Goal: Task Accomplishment & Management: Use online tool/utility

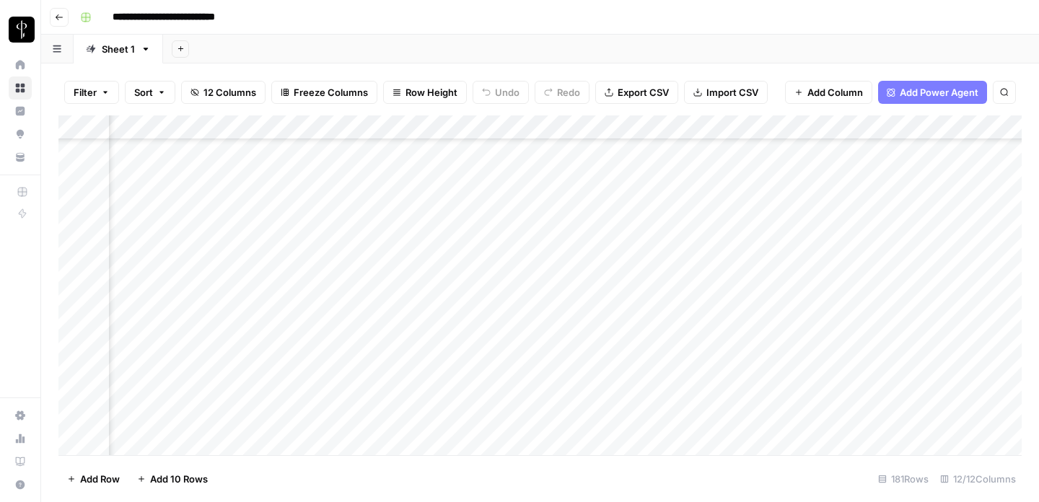
scroll to position [3648, 761]
click at [749, 351] on div "Add Column" at bounding box center [539, 285] width 963 height 340
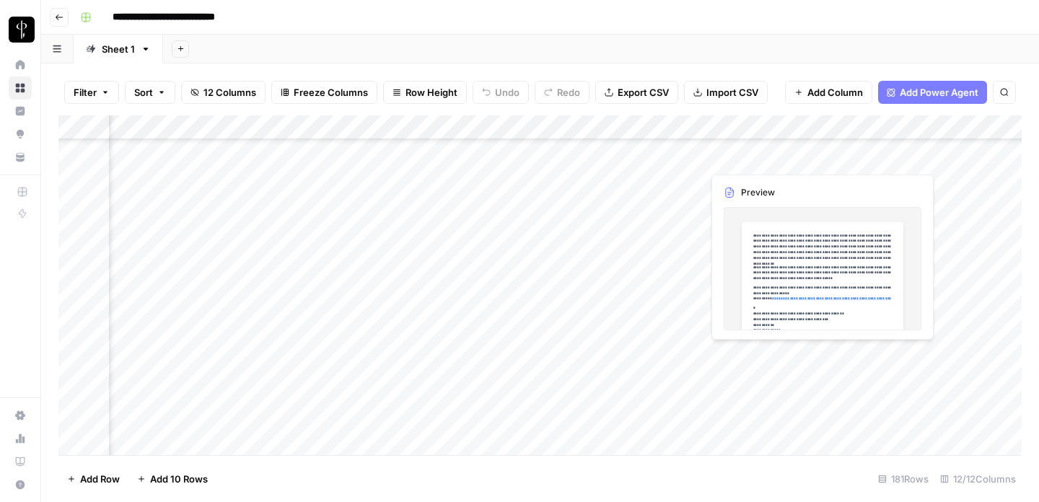
click at [689, 351] on div "Add Column" at bounding box center [539, 285] width 963 height 340
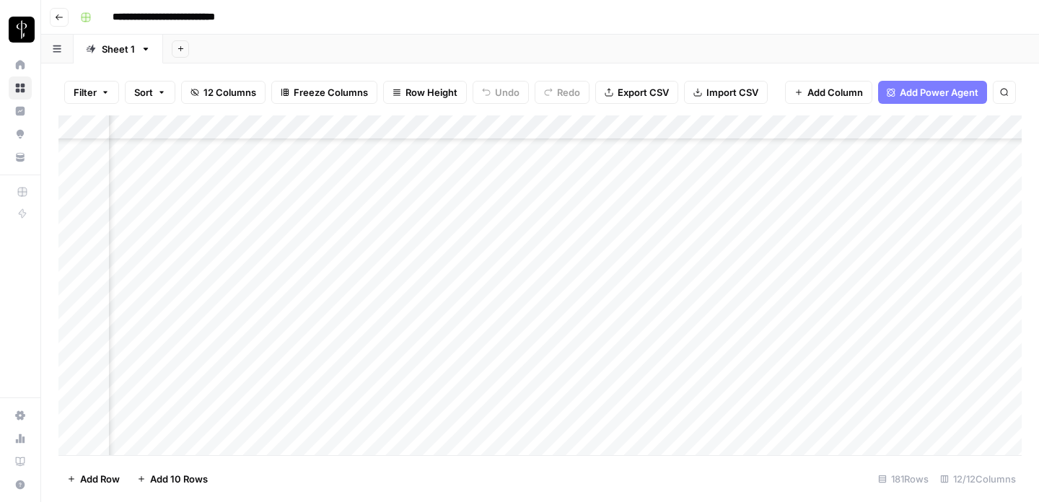
click at [756, 358] on div "Add Column" at bounding box center [539, 285] width 963 height 340
click at [821, 358] on div "Add Column" at bounding box center [539, 285] width 963 height 340
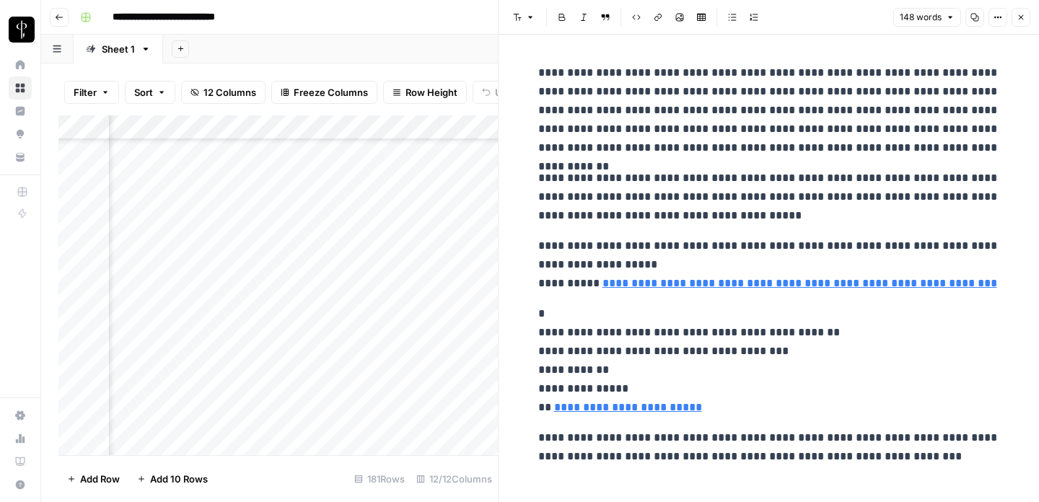
click at [1023, 16] on icon "button" at bounding box center [1021, 17] width 5 height 5
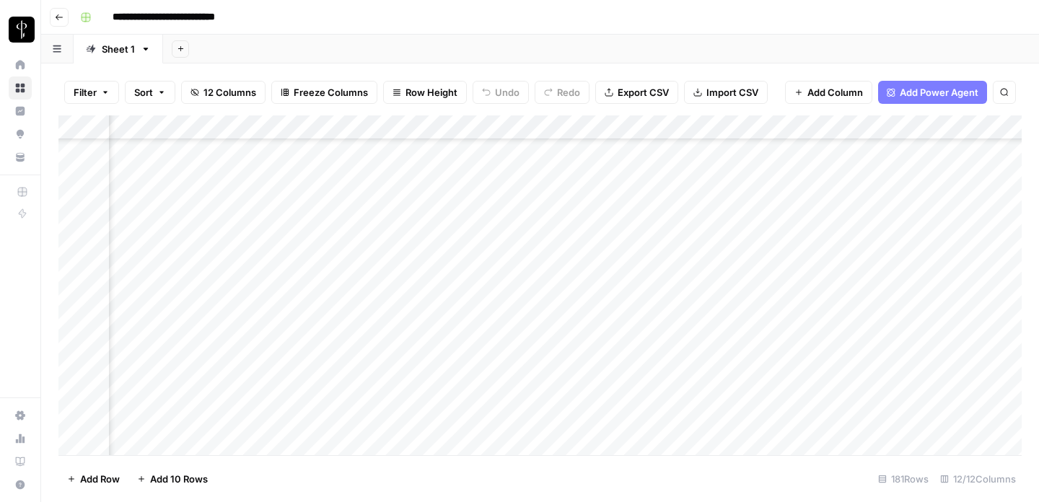
click at [856, 347] on div "Add Column" at bounding box center [539, 285] width 963 height 340
click at [857, 330] on div "Add Column" at bounding box center [539, 285] width 963 height 340
click at [865, 362] on div "Add Column" at bounding box center [539, 285] width 963 height 340
click at [690, 305] on div "Add Column" at bounding box center [539, 285] width 963 height 340
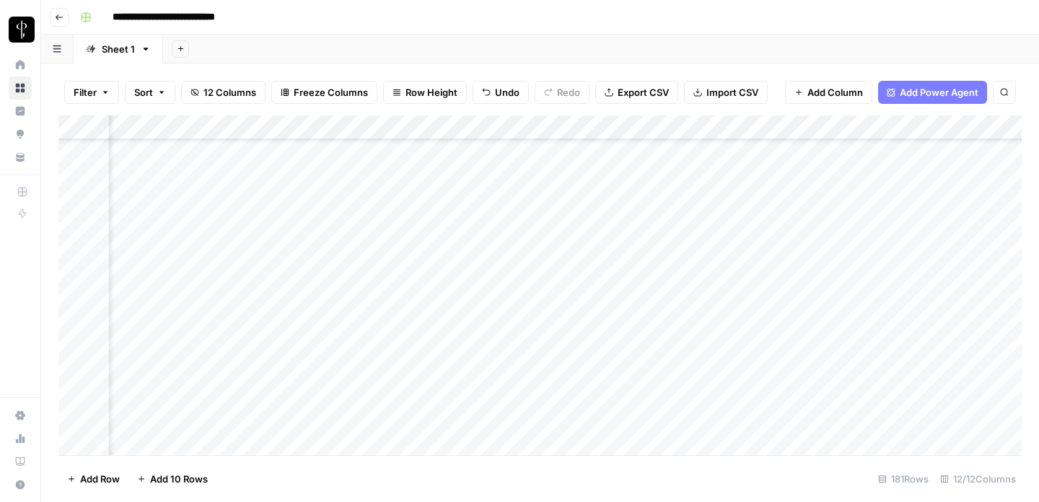
click at [868, 287] on div "Add Column" at bounding box center [539, 285] width 963 height 340
click at [862, 305] on div "Add Column" at bounding box center [539, 285] width 963 height 340
click at [691, 332] on div "Add Column" at bounding box center [539, 285] width 963 height 340
click at [862, 312] on div "Add Column" at bounding box center [539, 285] width 963 height 340
click at [867, 328] on div "Add Column" at bounding box center [539, 285] width 963 height 340
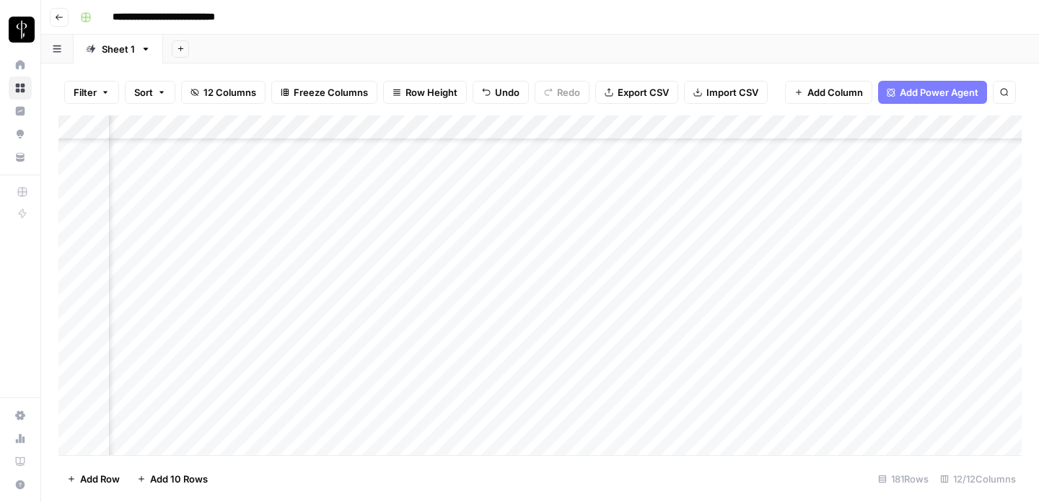
click at [694, 351] on div "Add Column" at bounding box center [539, 285] width 963 height 340
click at [889, 328] on div "Add Column" at bounding box center [539, 285] width 963 height 340
click at [865, 353] on div "Add Column" at bounding box center [539, 285] width 963 height 340
click at [688, 377] on div "Add Column" at bounding box center [539, 285] width 963 height 340
click at [849, 353] on div "Add Column" at bounding box center [539, 285] width 963 height 340
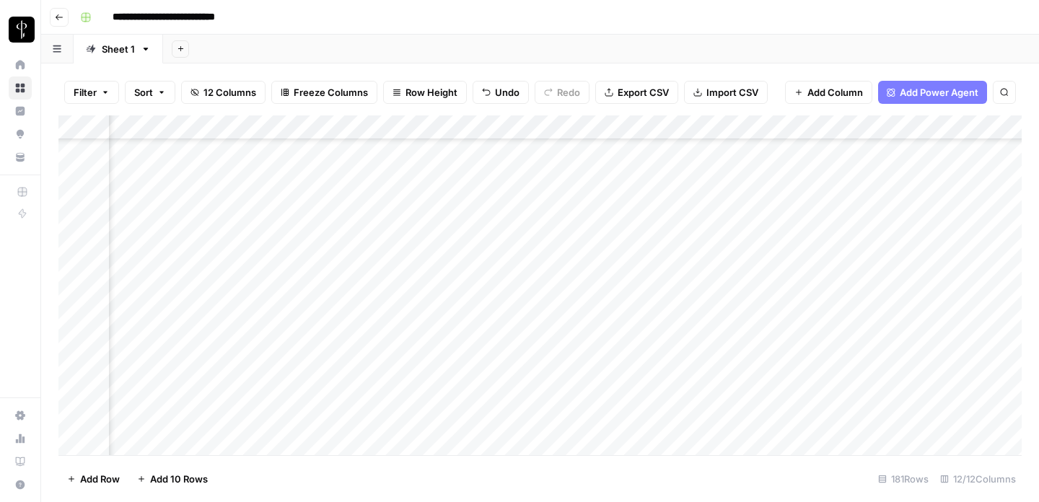
click at [876, 388] on div "Add Column" at bounding box center [539, 285] width 963 height 340
click at [898, 382] on div "Add Column" at bounding box center [539, 285] width 963 height 340
click at [907, 382] on div "Add Column" at bounding box center [539, 285] width 963 height 340
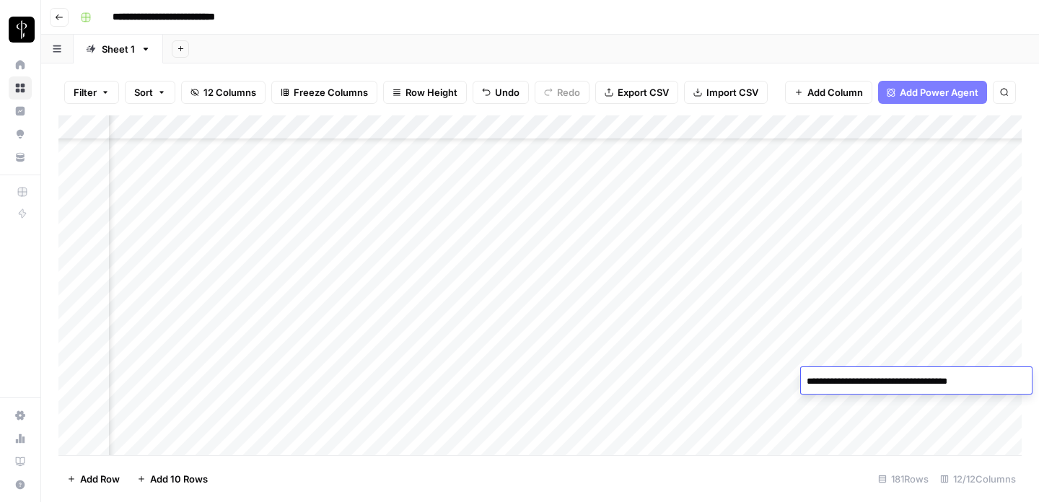
type textarea "**********"
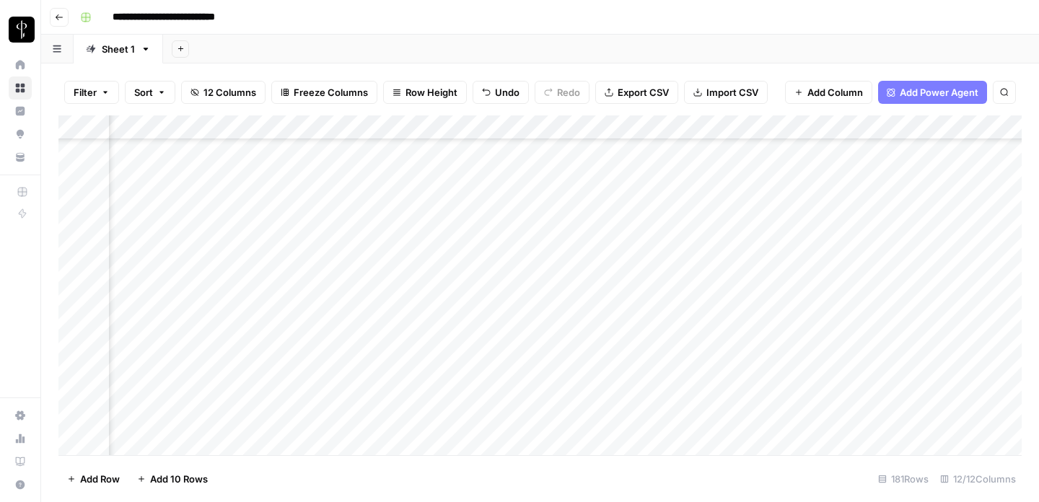
click at [786, 402] on div "Add Column" at bounding box center [539, 285] width 963 height 340
click at [688, 402] on div "Add Column" at bounding box center [539, 285] width 963 height 340
click at [906, 334] on div "Add Column" at bounding box center [539, 285] width 963 height 340
click at [865, 414] on div "Add Column" at bounding box center [539, 285] width 963 height 340
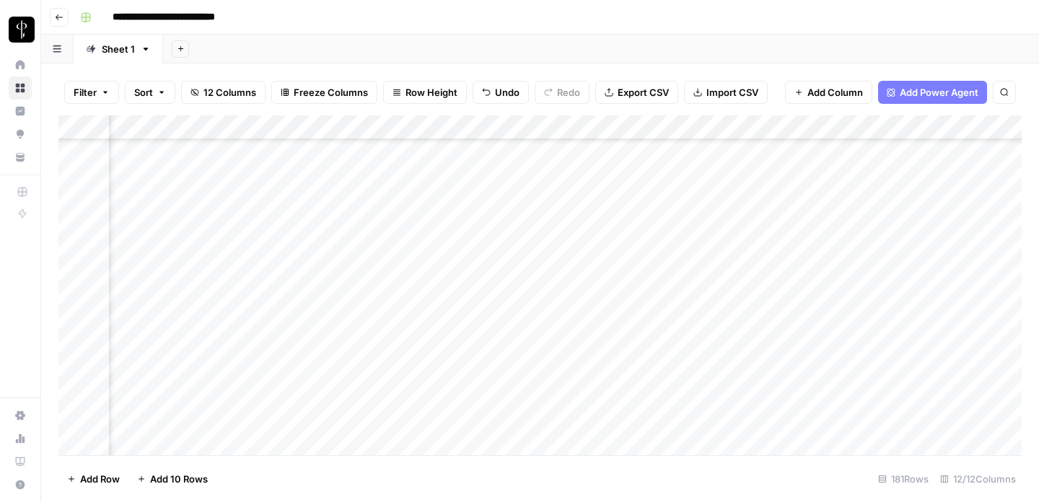
click at [690, 276] on div "Add Column" at bounding box center [539, 285] width 963 height 340
click at [909, 262] on div "Add Column" at bounding box center [539, 285] width 963 height 340
click at [879, 283] on div "Add Column" at bounding box center [539, 285] width 963 height 340
click at [691, 301] on div "Add Column" at bounding box center [539, 285] width 963 height 340
click at [922, 281] on div "Add Column" at bounding box center [539, 285] width 963 height 340
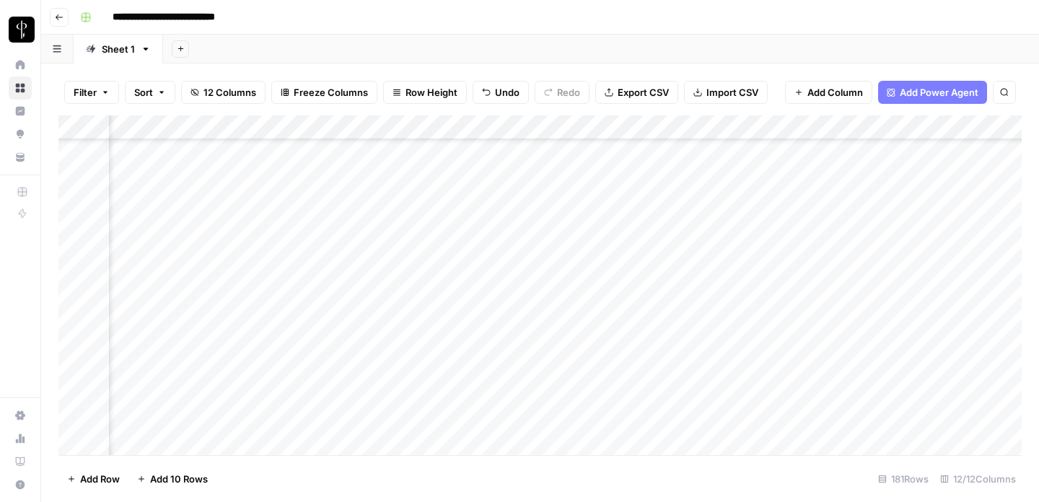
click at [870, 310] on div "Add Column" at bounding box center [539, 285] width 963 height 340
click at [852, 331] on div "Add Column" at bounding box center [539, 285] width 963 height 340
click at [687, 329] on div "Add Column" at bounding box center [539, 285] width 963 height 340
click at [790, 330] on div "Add Column" at bounding box center [539, 285] width 963 height 340
click at [818, 328] on div "Add Column" at bounding box center [539, 285] width 963 height 340
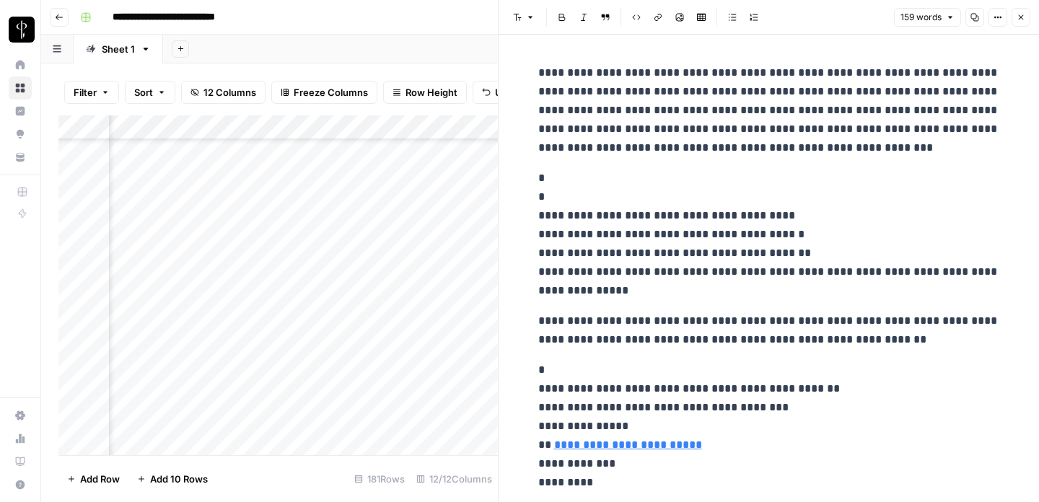
click at [1024, 23] on button "Close" at bounding box center [1021, 17] width 19 height 19
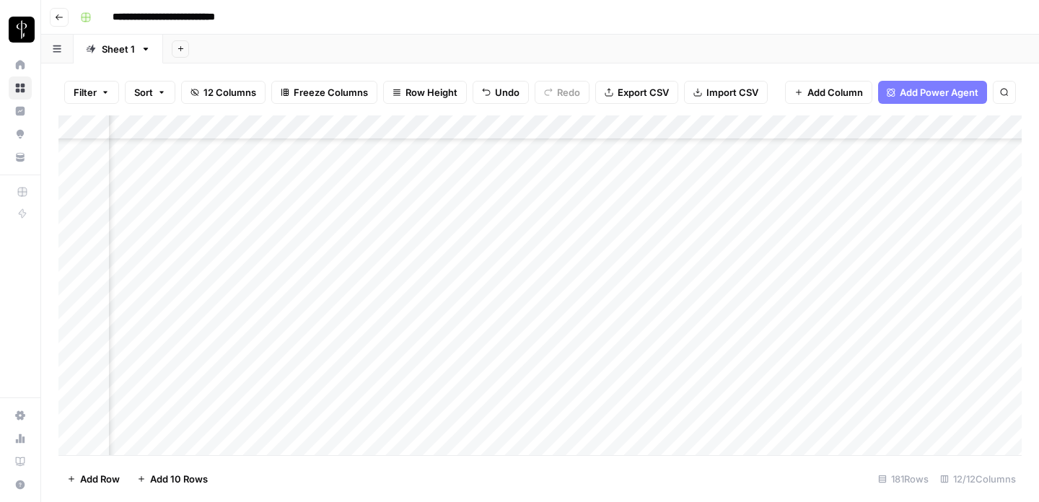
click at [908, 325] on div "Add Column" at bounding box center [539, 285] width 963 height 340
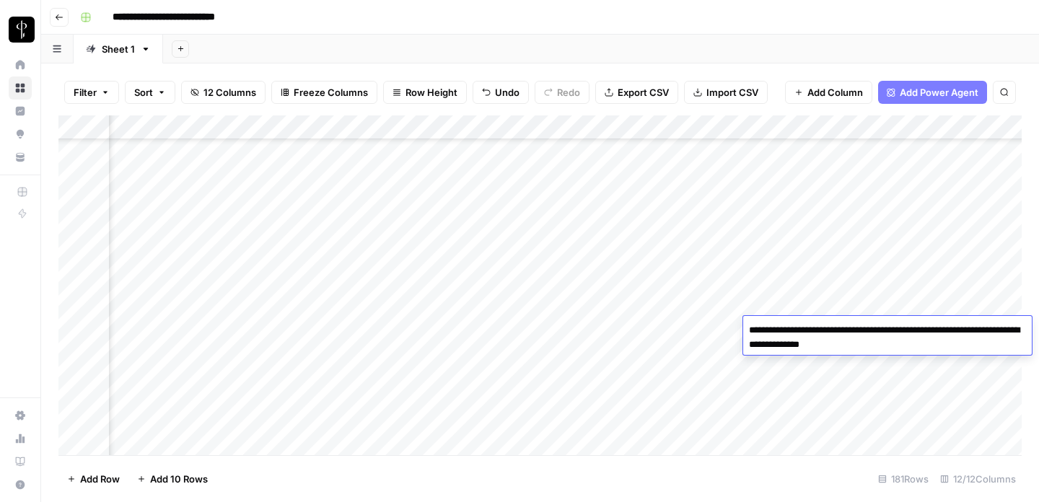
click at [899, 345] on textarea "**********" at bounding box center [887, 337] width 289 height 35
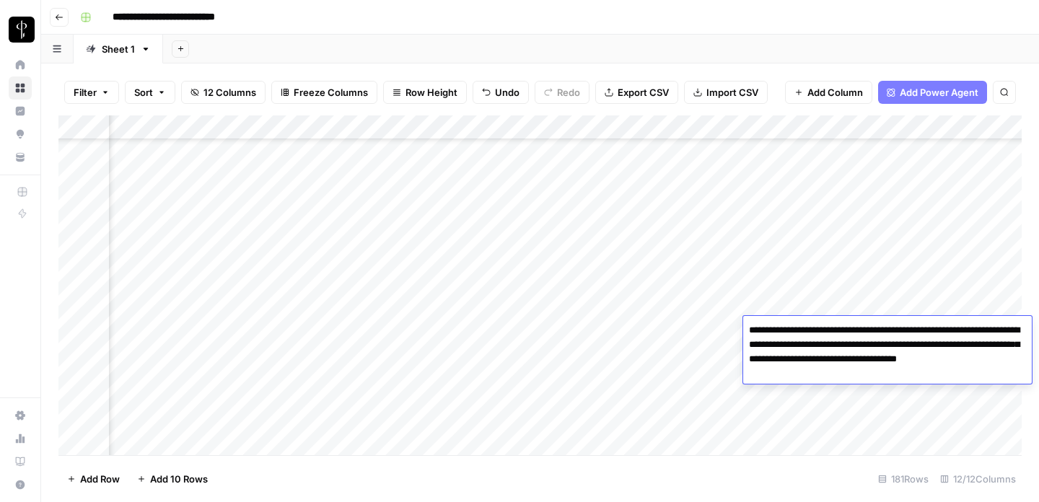
type textarea "**********"
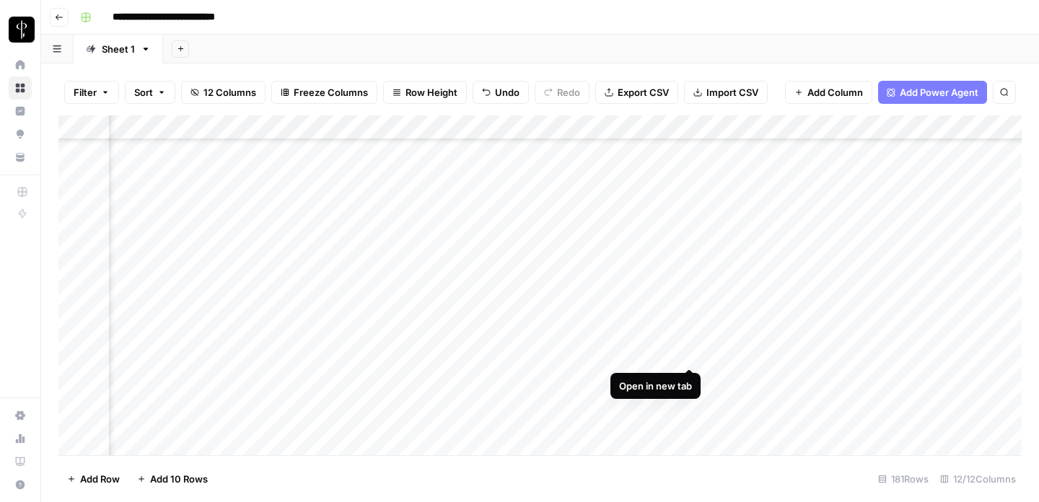
click at [686, 351] on div "Add Column" at bounding box center [539, 285] width 963 height 340
click at [888, 303] on div "Add Column" at bounding box center [539, 285] width 963 height 340
click at [872, 357] on div "Add Column" at bounding box center [539, 285] width 963 height 340
click at [849, 382] on div "Add Column" at bounding box center [539, 285] width 963 height 340
click at [692, 377] on div "Add Column" at bounding box center [539, 285] width 963 height 340
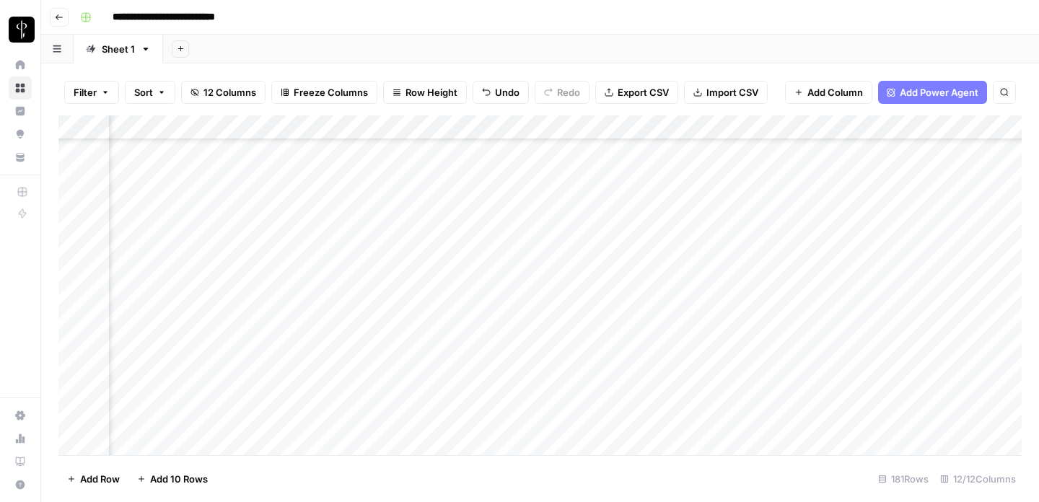
click at [857, 315] on div "Add Column" at bounding box center [539, 285] width 963 height 340
click at [867, 380] on div "Add Column" at bounding box center [539, 285] width 963 height 340
click at [817, 379] on div "Add Column" at bounding box center [539, 285] width 963 height 340
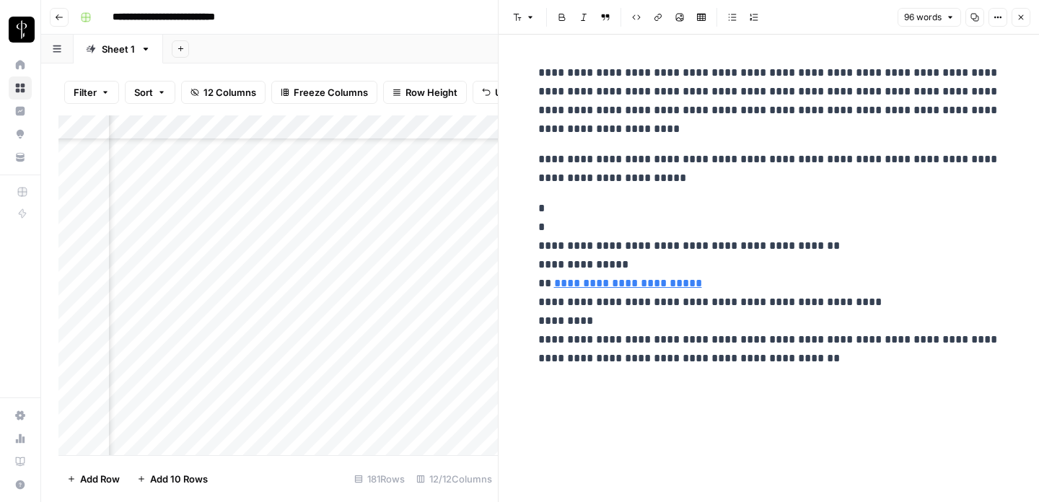
click at [1021, 15] on icon "button" at bounding box center [1021, 17] width 9 height 9
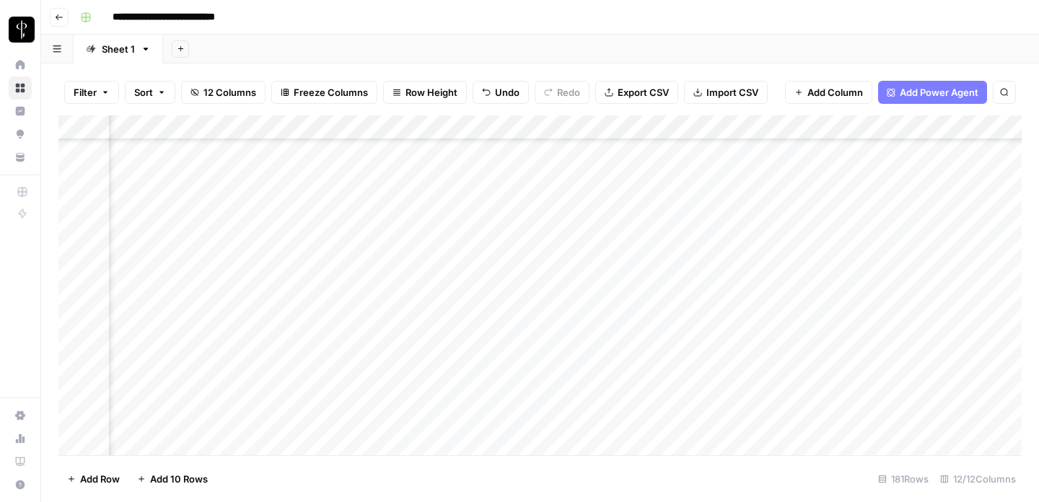
scroll to position [4004, 642]
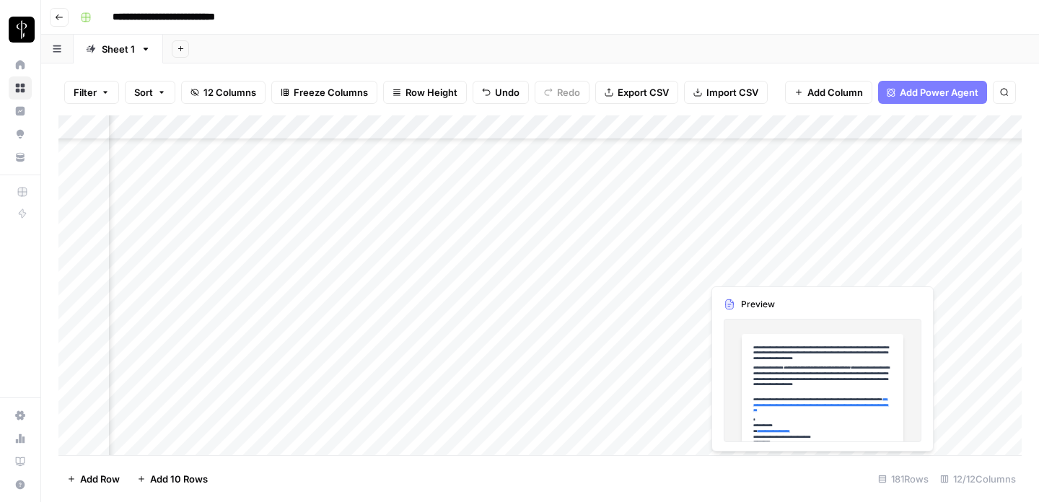
click at [765, 274] on div "Add Column" at bounding box center [539, 285] width 963 height 340
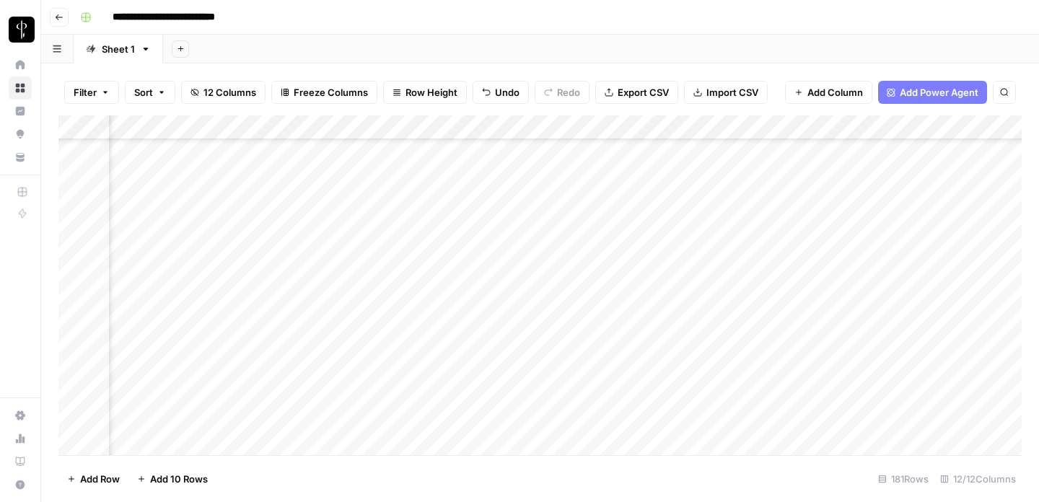
click at [689, 269] on div "Add Column" at bounding box center [539, 285] width 963 height 340
click at [860, 235] on div "Add Column" at bounding box center [539, 285] width 963 height 340
click at [870, 274] on div "Add Column" at bounding box center [539, 285] width 963 height 340
click at [818, 269] on div "Add Column" at bounding box center [539, 285] width 963 height 340
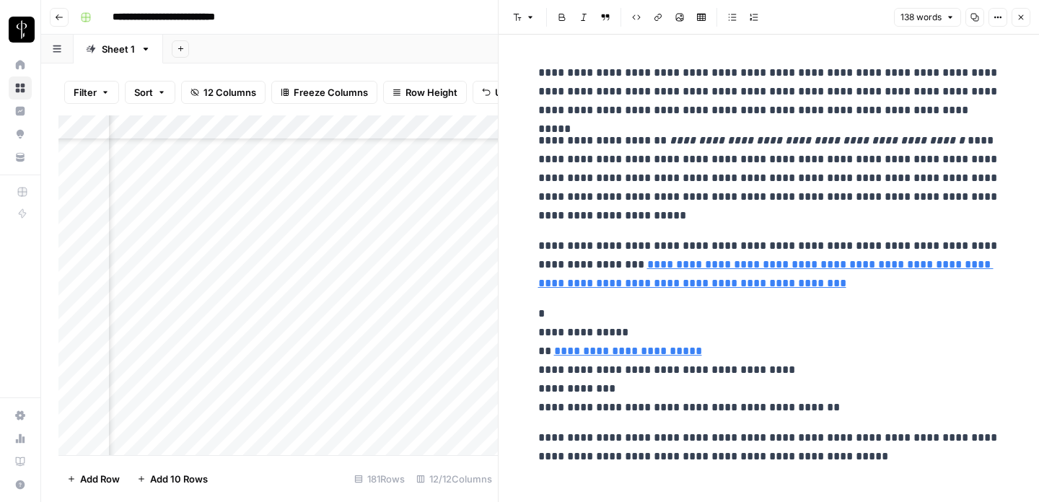
click at [1025, 17] on icon "button" at bounding box center [1021, 17] width 9 height 9
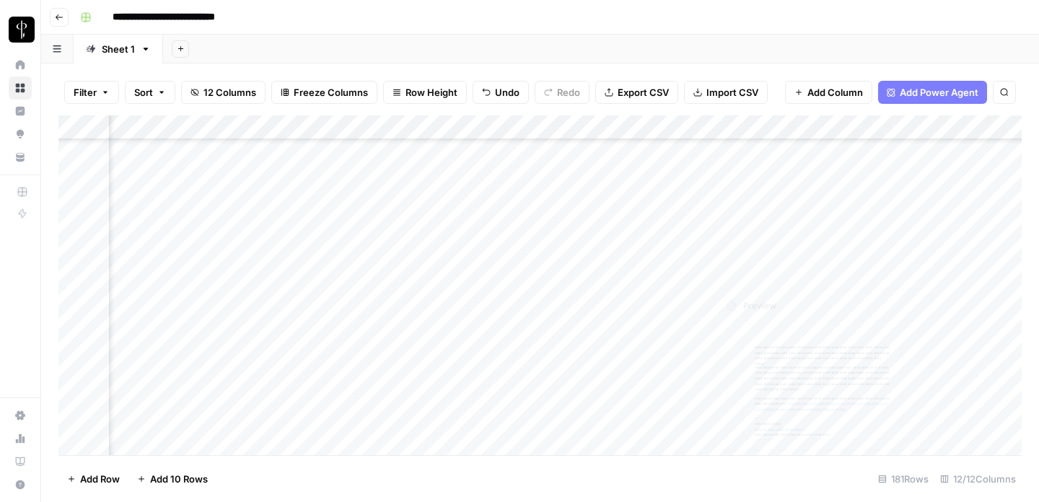
click at [787, 298] on div "Add Column" at bounding box center [539, 285] width 963 height 340
click at [690, 292] on div "Add Column" at bounding box center [539, 285] width 963 height 340
click at [817, 294] on div "Add Column" at bounding box center [539, 285] width 963 height 340
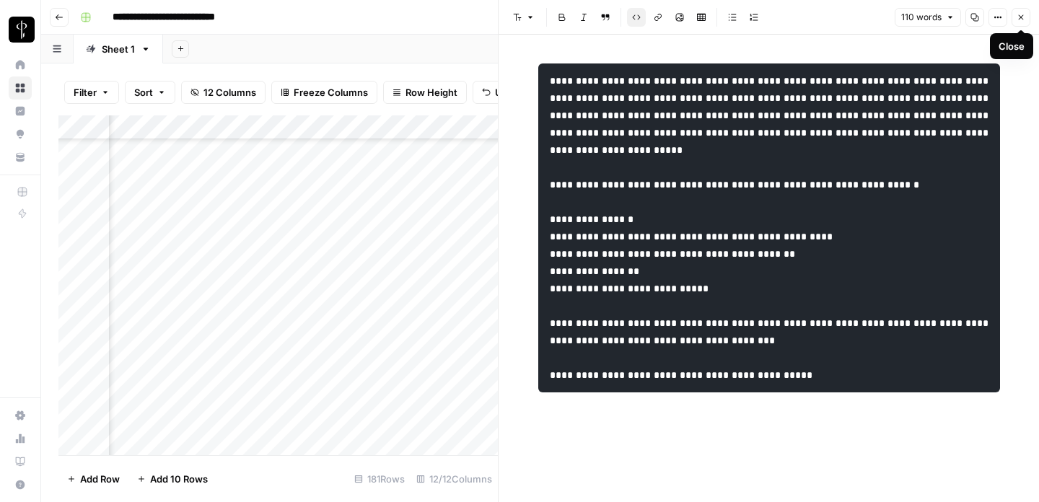
click at [1022, 19] on icon "button" at bounding box center [1021, 17] width 5 height 5
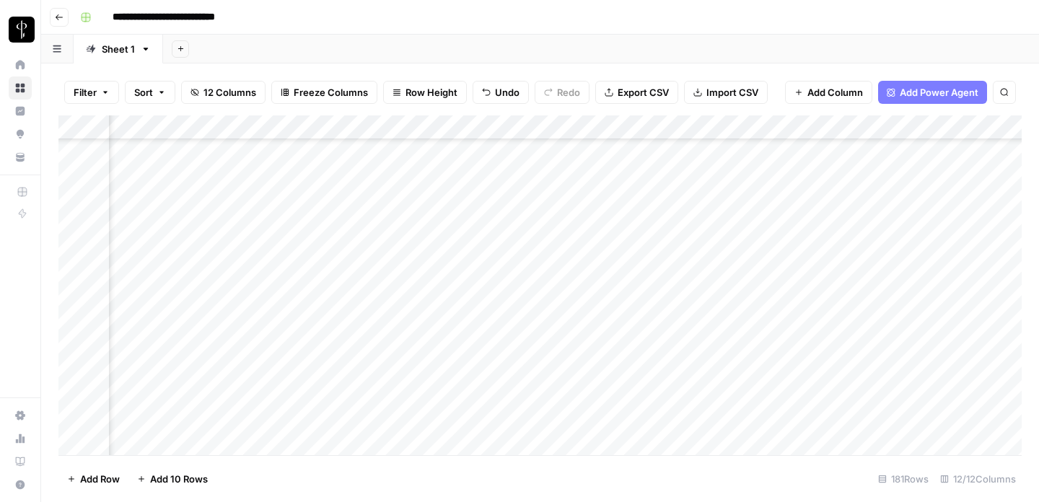
click at [880, 245] on div "Add Column" at bounding box center [539, 285] width 963 height 340
click at [855, 294] on div "Add Column" at bounding box center [539, 285] width 963 height 340
click at [687, 313] on div "Add Column" at bounding box center [539, 285] width 963 height 340
click at [880, 291] on div "Add Column" at bounding box center [539, 285] width 963 height 340
click at [867, 312] on div "Add Column" at bounding box center [539, 285] width 963 height 340
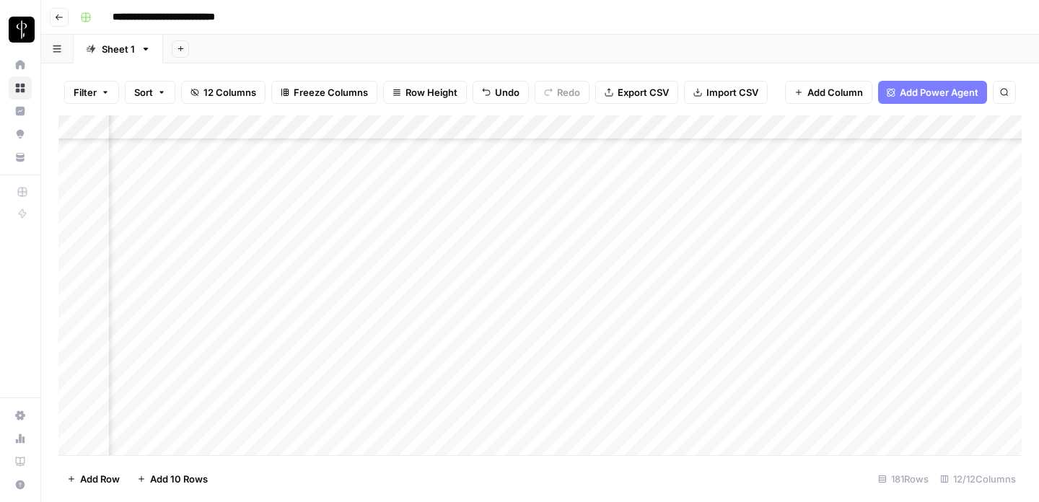
click at [693, 342] on div "Add Column" at bounding box center [539, 285] width 963 height 340
click at [853, 321] on div "Add Column" at bounding box center [539, 285] width 963 height 340
click at [870, 344] on div "Add Column" at bounding box center [539, 285] width 963 height 340
click at [763, 372] on div "Add Column" at bounding box center [539, 285] width 963 height 340
click at [690, 370] on div "Add Column" at bounding box center [539, 285] width 963 height 340
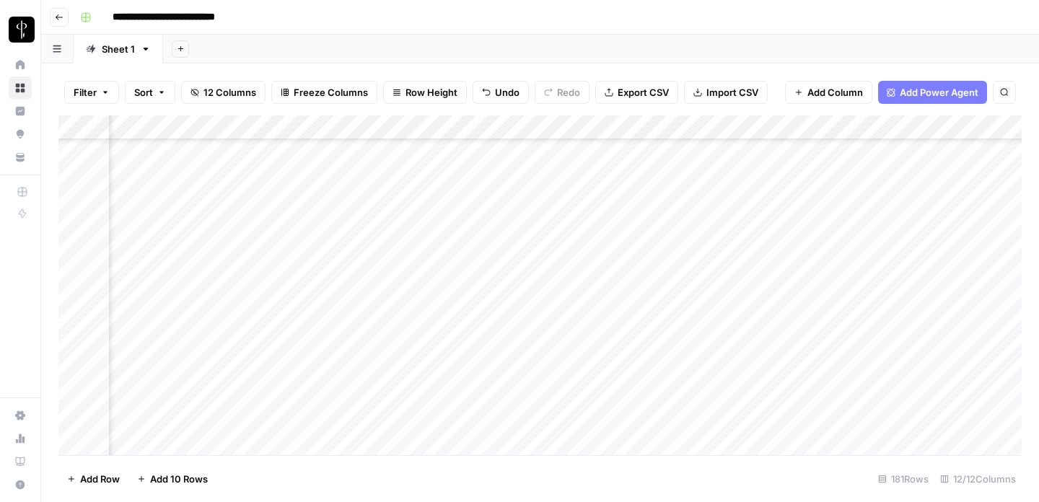
click at [873, 346] on div "Add Column" at bounding box center [539, 285] width 963 height 340
click at [873, 360] on div "Add Column" at bounding box center [539, 285] width 963 height 340
click at [691, 393] on div "Add Column" at bounding box center [539, 285] width 963 height 340
click at [877, 369] on div "Add Column" at bounding box center [539, 285] width 963 height 340
click at [864, 388] on div "Add Column" at bounding box center [539, 285] width 963 height 340
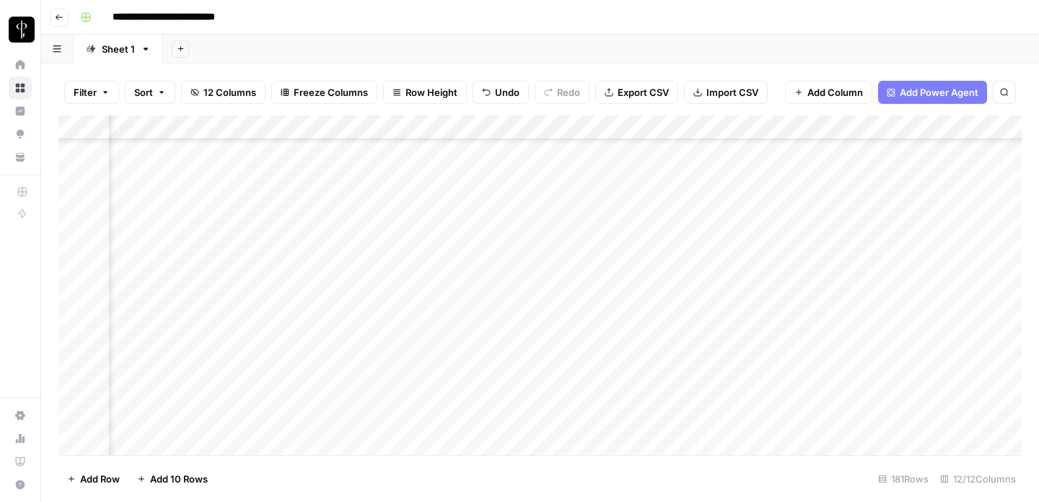
scroll to position [4149, 642]
click at [690, 270] on div "Add Column" at bounding box center [539, 285] width 963 height 340
click at [867, 244] on div "Add Column" at bounding box center [539, 285] width 963 height 340
click at [875, 275] on div "Add Column" at bounding box center [539, 285] width 963 height 340
click at [688, 292] on div "Add Column" at bounding box center [539, 285] width 963 height 340
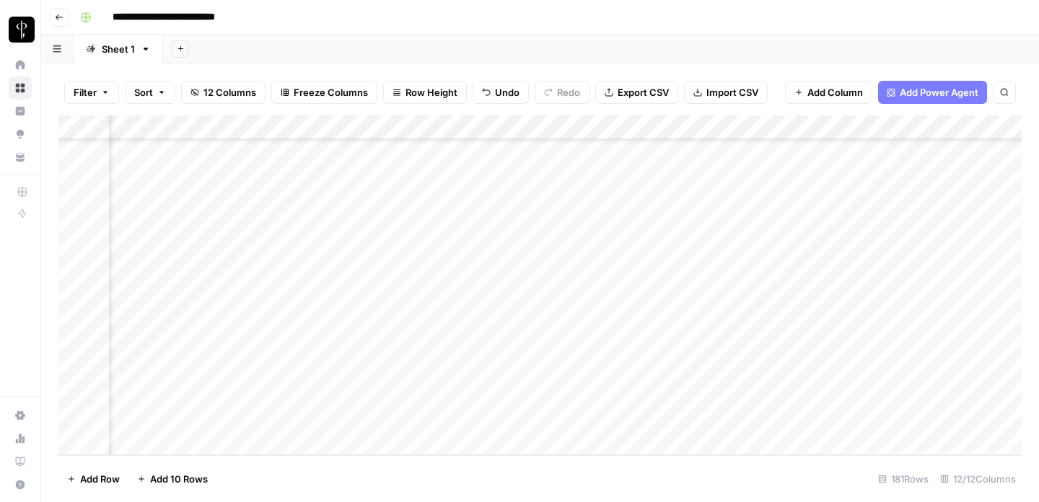
click at [875, 260] on div "Add Column" at bounding box center [539, 285] width 963 height 340
click at [875, 298] on div "Add Column" at bounding box center [539, 285] width 963 height 340
click at [905, 300] on div "Add Column" at bounding box center [539, 285] width 963 height 340
click at [905, 300] on textarea "**********" at bounding box center [916, 297] width 231 height 20
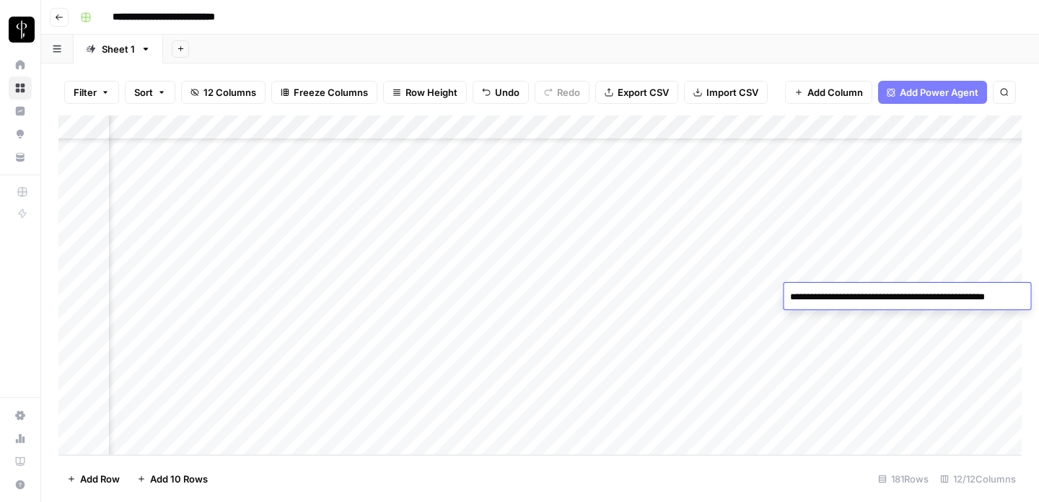
drag, startPoint x: 1026, startPoint y: 301, endPoint x: 895, endPoint y: 297, distance: 130.7
click at [895, 297] on textarea "**********" at bounding box center [906, 297] width 245 height 20
click at [865, 299] on textarea "**********" at bounding box center [870, 297] width 231 height 20
click at [989, 295] on textarea "**********" at bounding box center [875, 297] width 240 height 20
type textarea "**********"
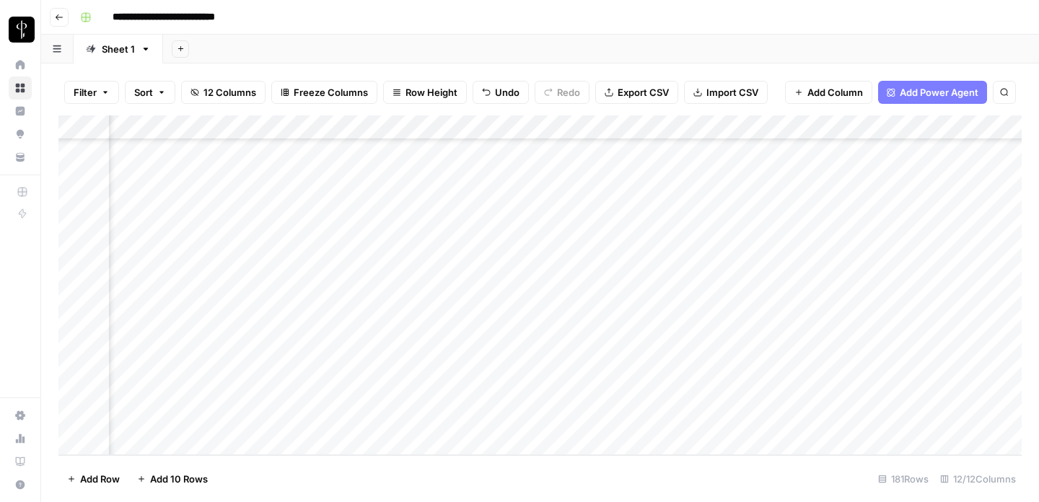
click at [919, 340] on div "Add Column" at bounding box center [539, 285] width 963 height 340
click at [688, 320] on div "Add Column" at bounding box center [539, 285] width 963 height 340
click at [853, 320] on div "Add Column" at bounding box center [539, 285] width 963 height 340
click at [860, 263] on div "Add Column" at bounding box center [539, 285] width 963 height 340
click at [871, 324] on div "Add Column" at bounding box center [539, 285] width 963 height 340
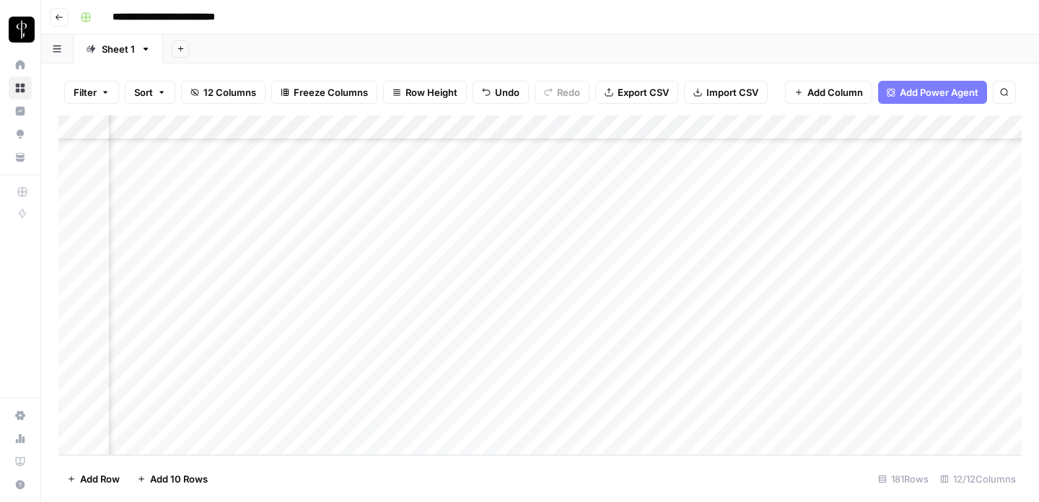
click at [871, 324] on div "Add Column" at bounding box center [539, 285] width 963 height 340
type textarea "*"
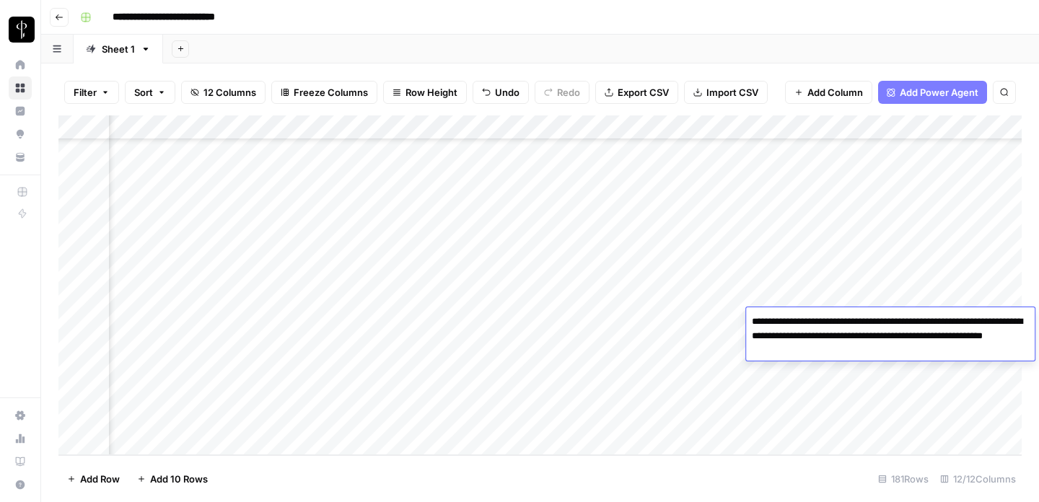
click at [766, 351] on textarea "**********" at bounding box center [890, 336] width 289 height 49
type textarea "**********"
click at [857, 373] on div "Add Column" at bounding box center [539, 285] width 963 height 340
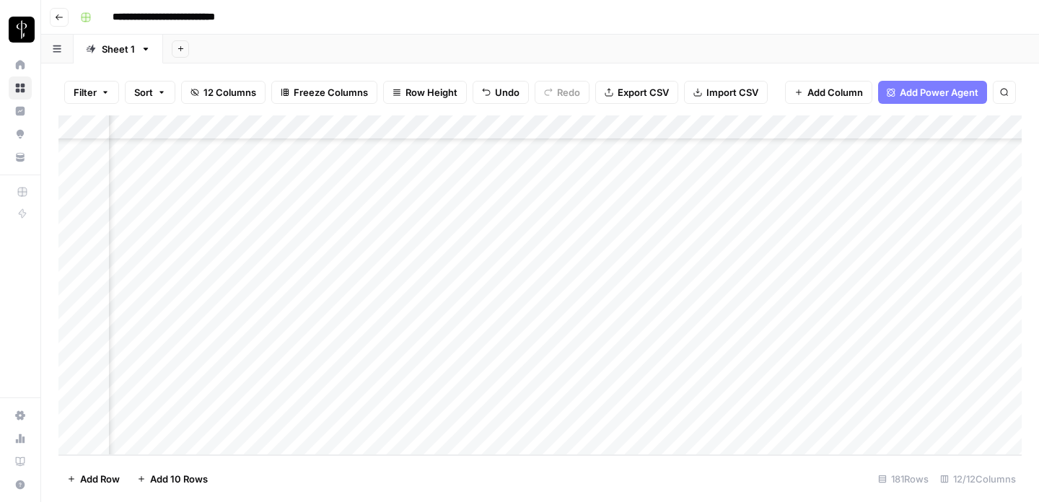
click at [854, 336] on div "Add Column" at bounding box center [539, 285] width 963 height 340
click at [691, 346] on div "Add Column" at bounding box center [539, 285] width 963 height 340
click at [889, 274] on div "Add Column" at bounding box center [539, 285] width 963 height 340
click at [859, 345] on div "Add Column" at bounding box center [539, 285] width 963 height 340
click at [690, 368] on div "Add Column" at bounding box center [539, 285] width 963 height 340
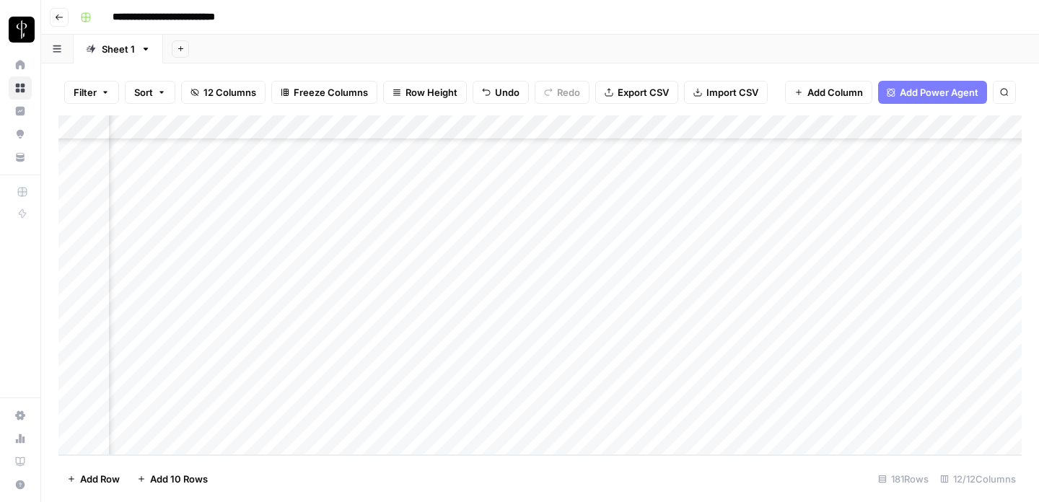
click at [872, 344] on div "Add Column" at bounding box center [539, 285] width 963 height 340
click at [861, 366] on div "Add Column" at bounding box center [539, 285] width 963 height 340
click at [817, 372] on div "Add Column" at bounding box center [539, 285] width 963 height 340
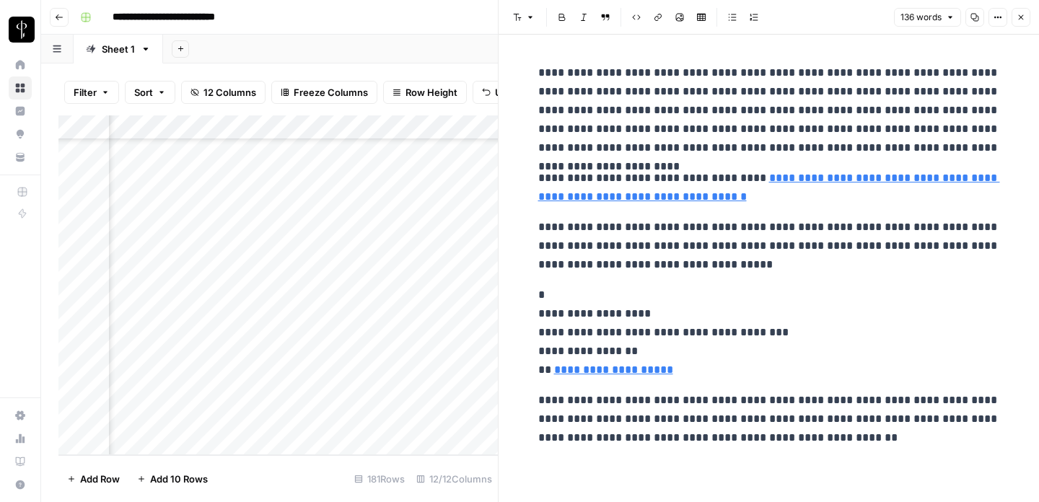
click at [1020, 18] on icon "button" at bounding box center [1021, 17] width 5 height 5
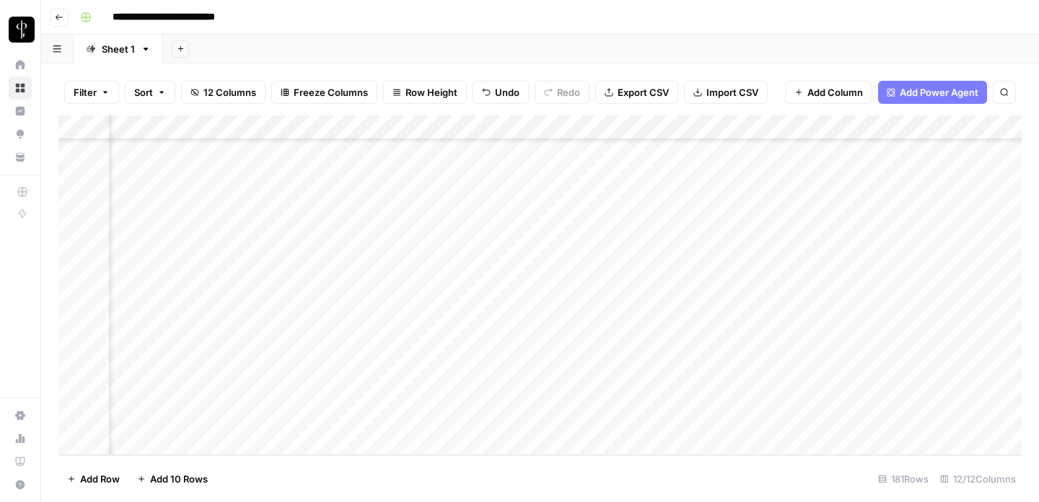
click at [693, 395] on div "Add Column" at bounding box center [539, 285] width 963 height 340
click at [911, 355] on div "Add Column" at bounding box center [539, 285] width 963 height 340
click at [864, 389] on div "Add Column" at bounding box center [539, 285] width 963 height 340
click at [687, 416] on div "Add Column" at bounding box center [539, 285] width 963 height 340
click at [879, 396] on div "Add Column" at bounding box center [539, 285] width 963 height 340
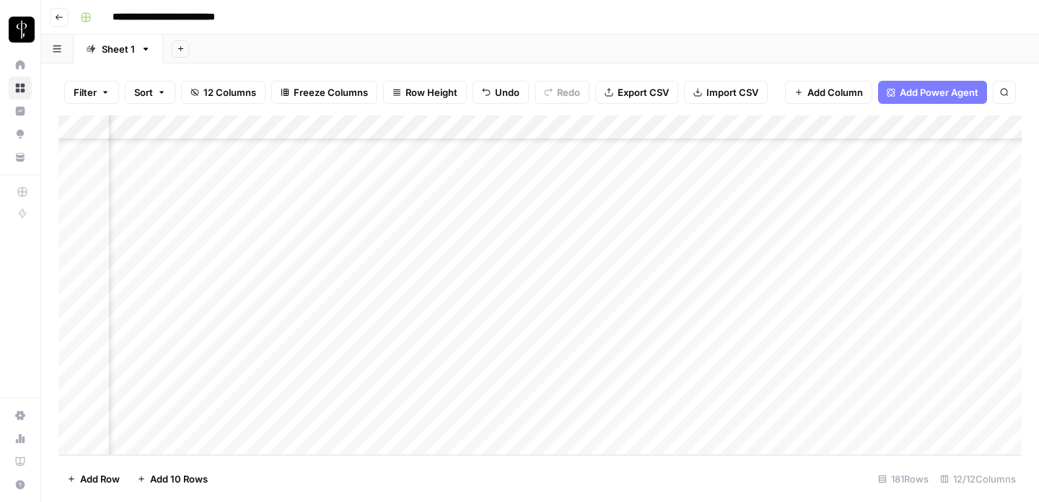
click at [878, 415] on div "Add Column" at bounding box center [539, 285] width 963 height 340
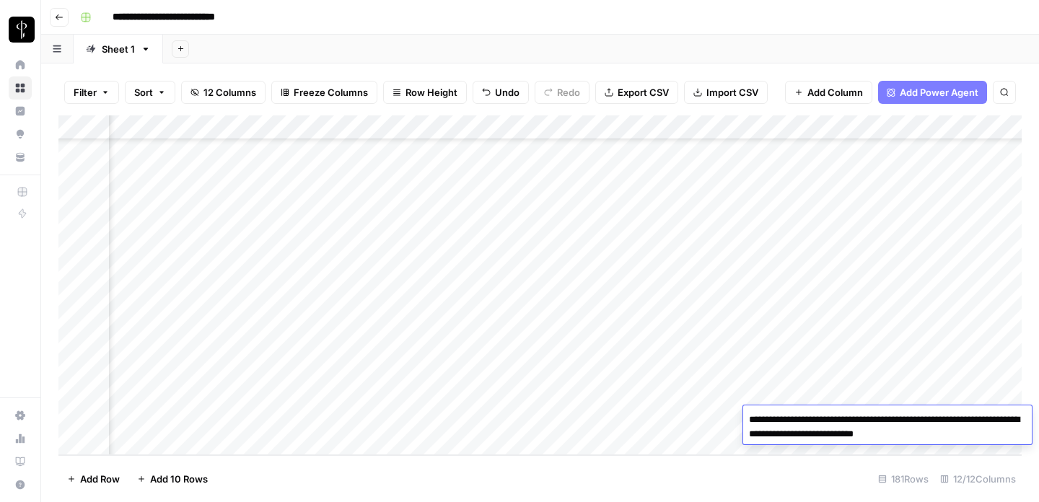
type textarea "**********"
click at [852, 287] on div "Add Column" at bounding box center [539, 285] width 963 height 340
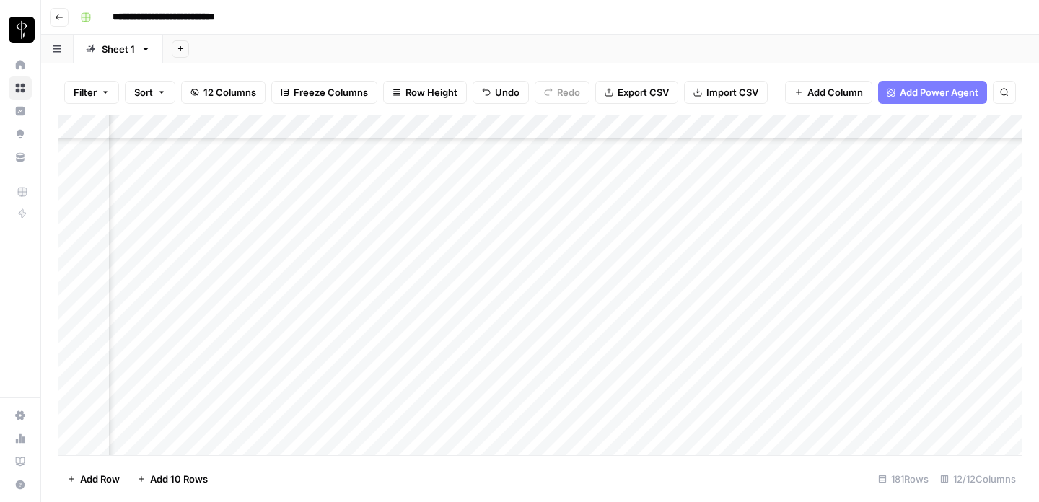
scroll to position [3712, 642]
click at [819, 268] on div "Add Column" at bounding box center [539, 285] width 963 height 340
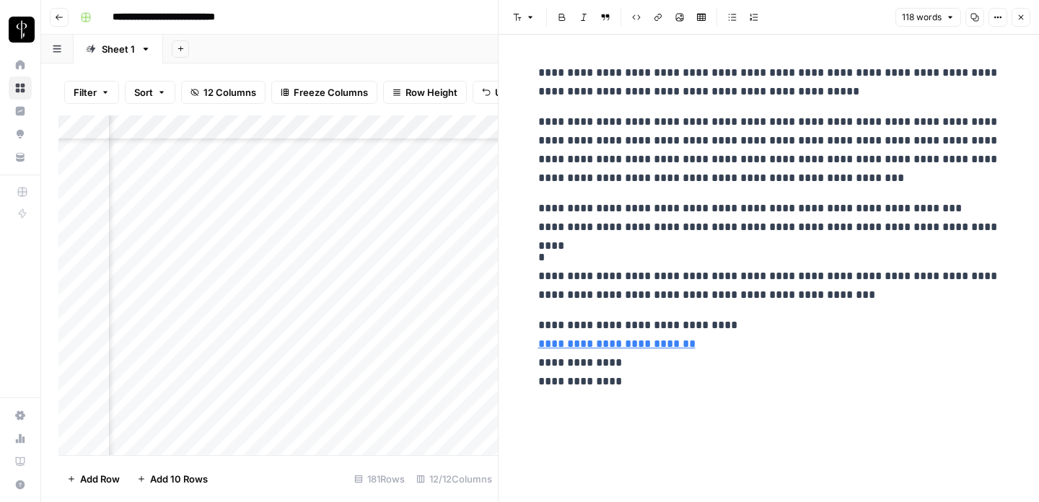
click at [1018, 20] on icon "button" at bounding box center [1021, 17] width 9 height 9
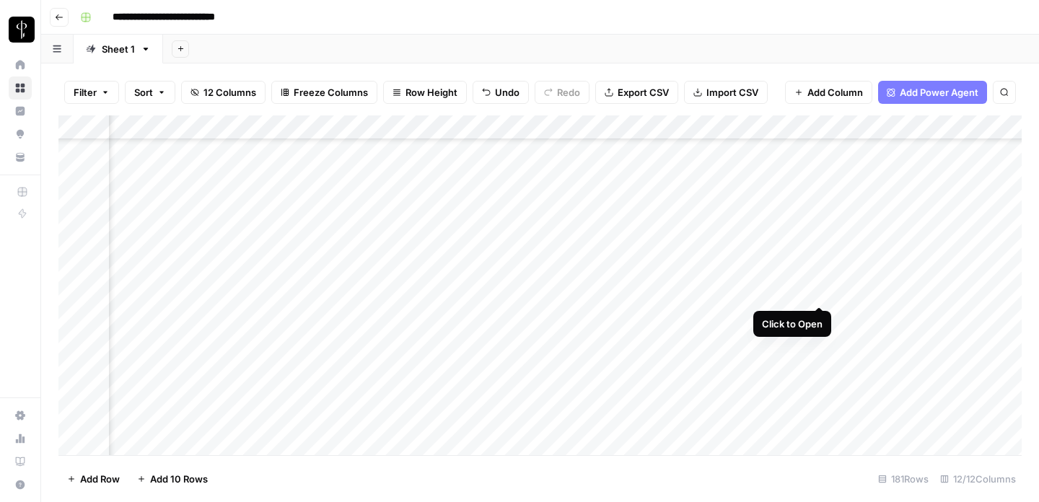
click at [820, 291] on div "Add Column" at bounding box center [539, 285] width 963 height 340
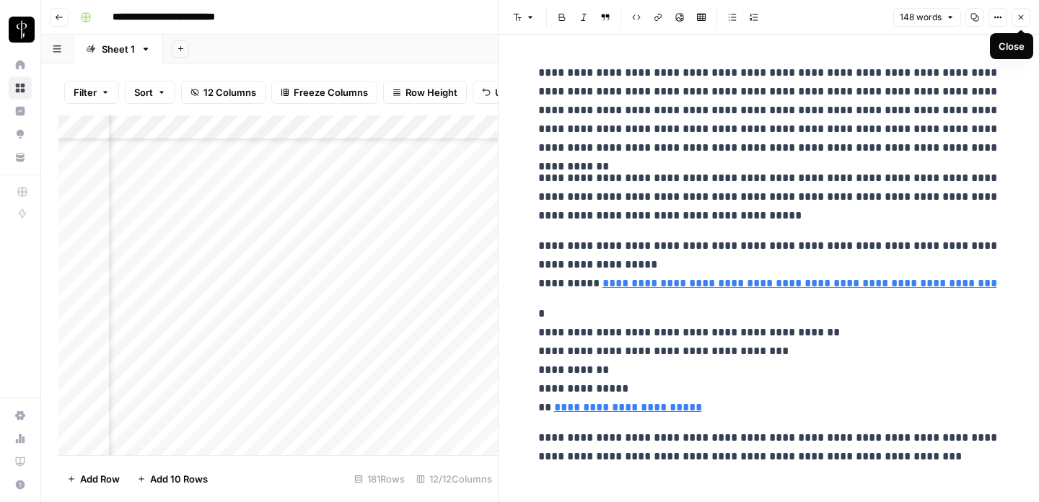
click at [1019, 16] on icon "button" at bounding box center [1021, 17] width 9 height 9
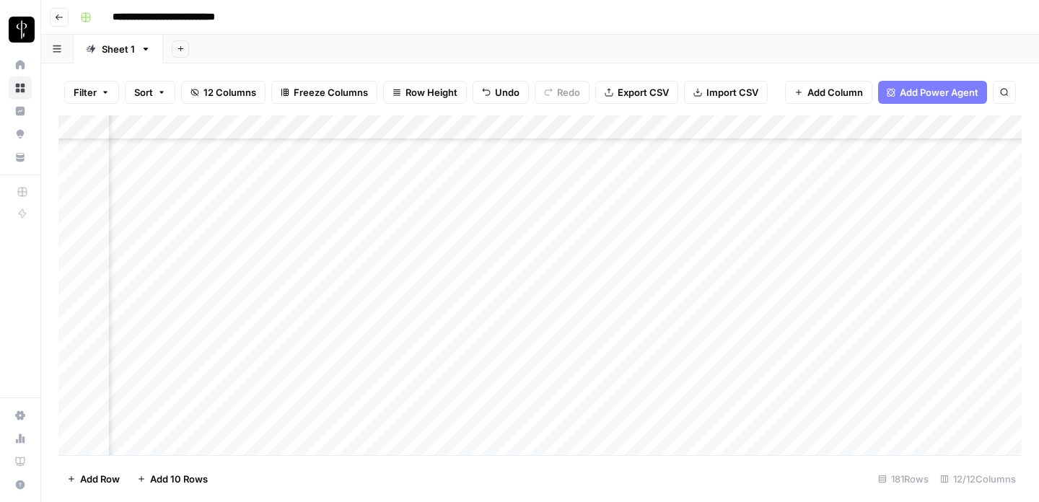
scroll to position [3483, 642]
click at [815, 201] on div "Add Column" at bounding box center [539, 285] width 963 height 340
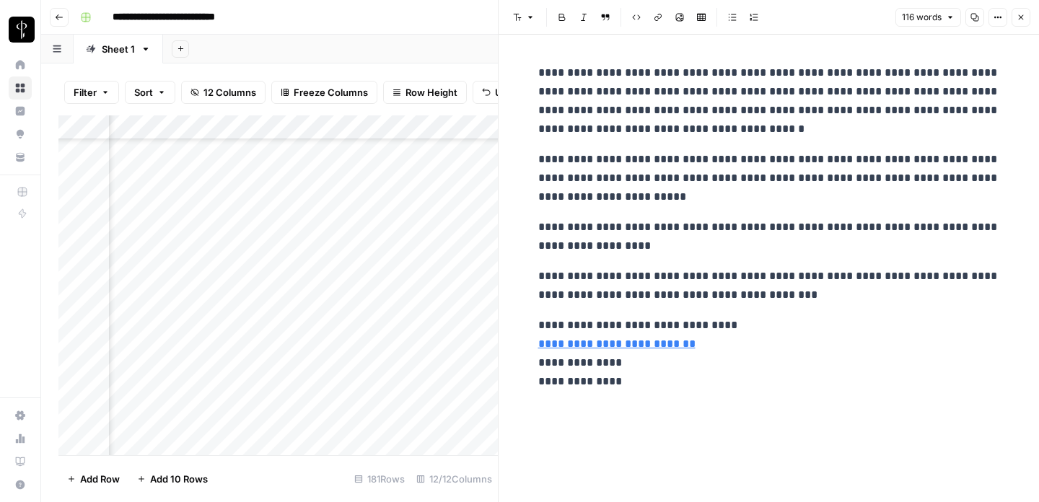
click at [1023, 17] on icon "button" at bounding box center [1021, 17] width 9 height 9
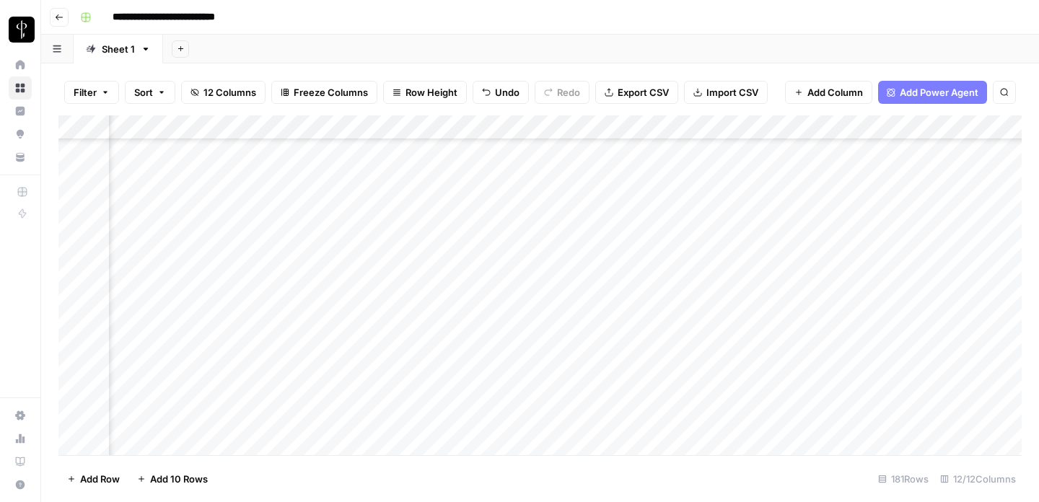
click at [822, 152] on div "Add Column" at bounding box center [539, 285] width 963 height 340
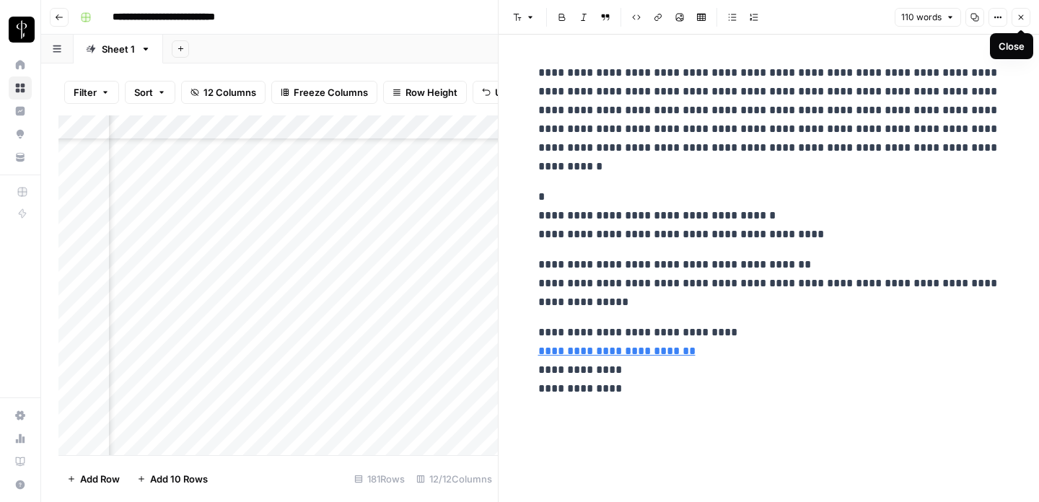
click at [1020, 12] on button "Close" at bounding box center [1021, 17] width 19 height 19
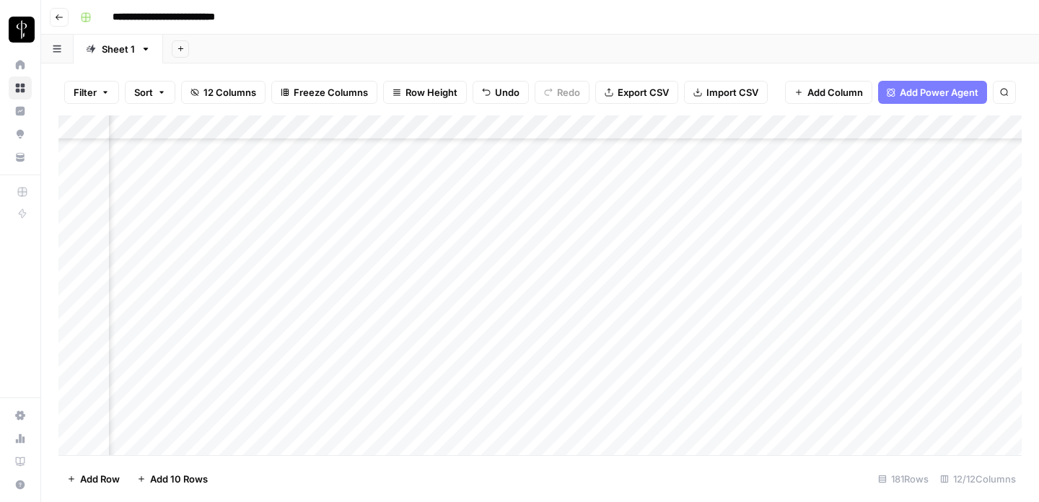
scroll to position [3282, 642]
click at [815, 228] on div "Add Column" at bounding box center [539, 285] width 963 height 340
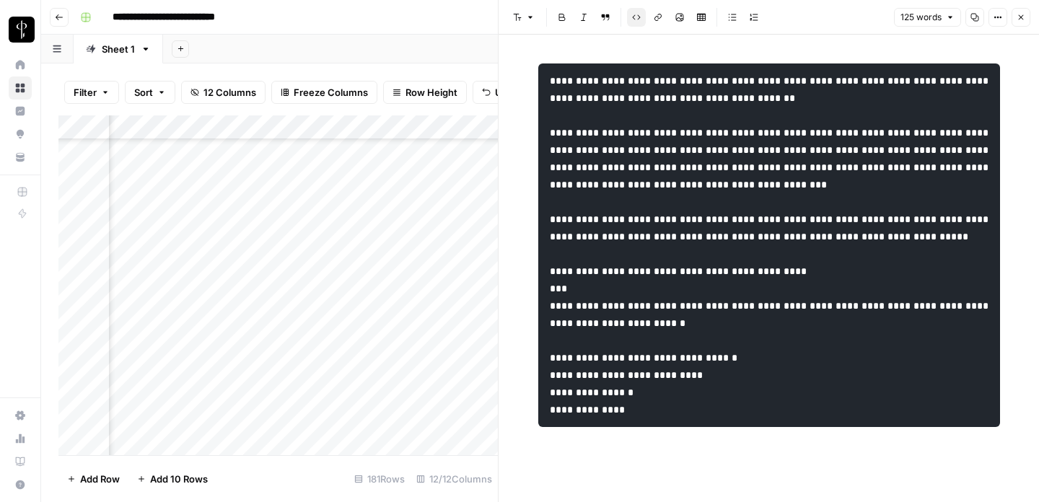
click at [1026, 21] on button "Close" at bounding box center [1021, 17] width 19 height 19
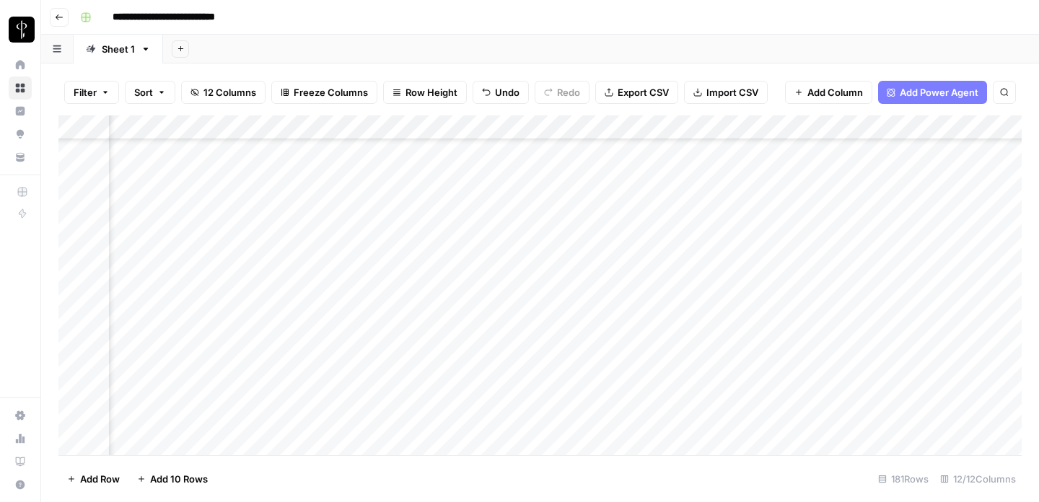
scroll to position [2855, 642]
click at [820, 189] on div "Add Column" at bounding box center [539, 285] width 963 height 340
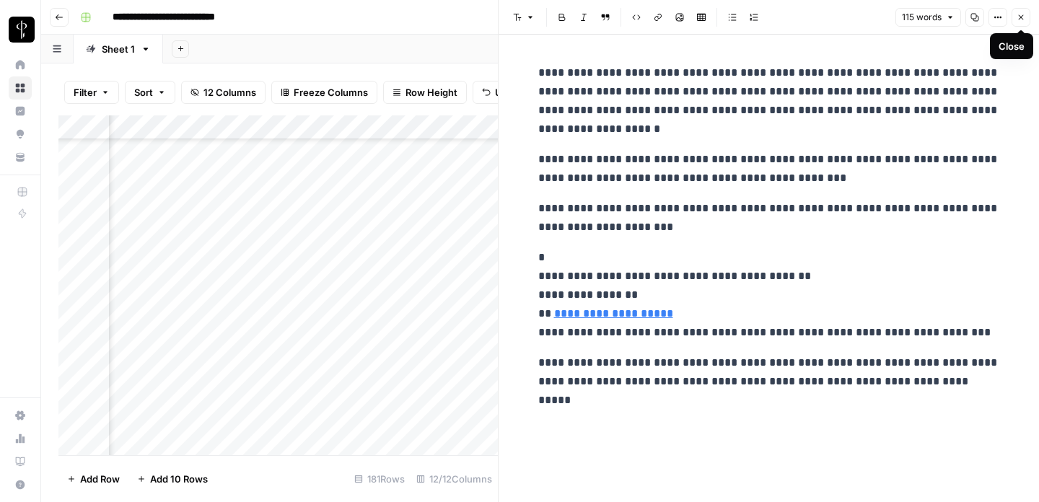
click at [1020, 17] on icon "button" at bounding box center [1021, 17] width 9 height 9
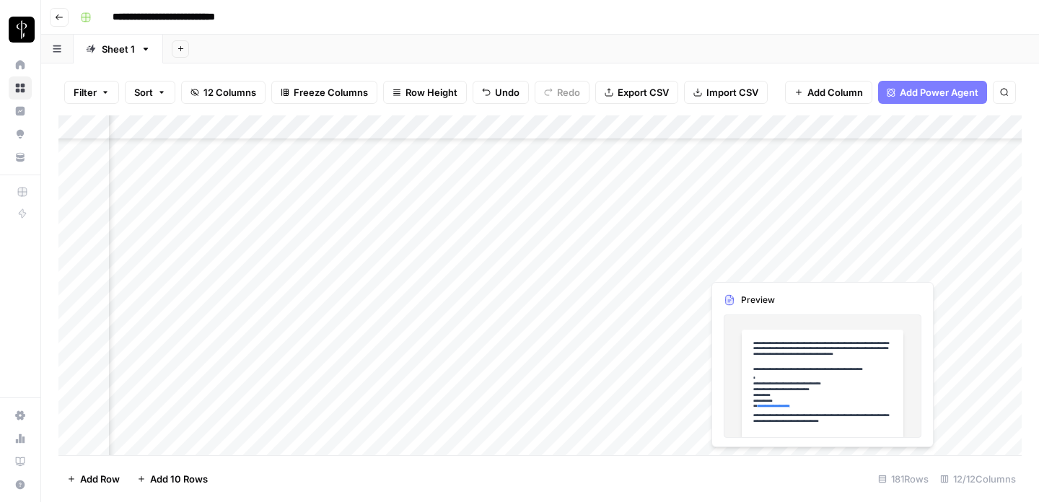
click at [806, 266] on div "Add Column" at bounding box center [539, 285] width 963 height 340
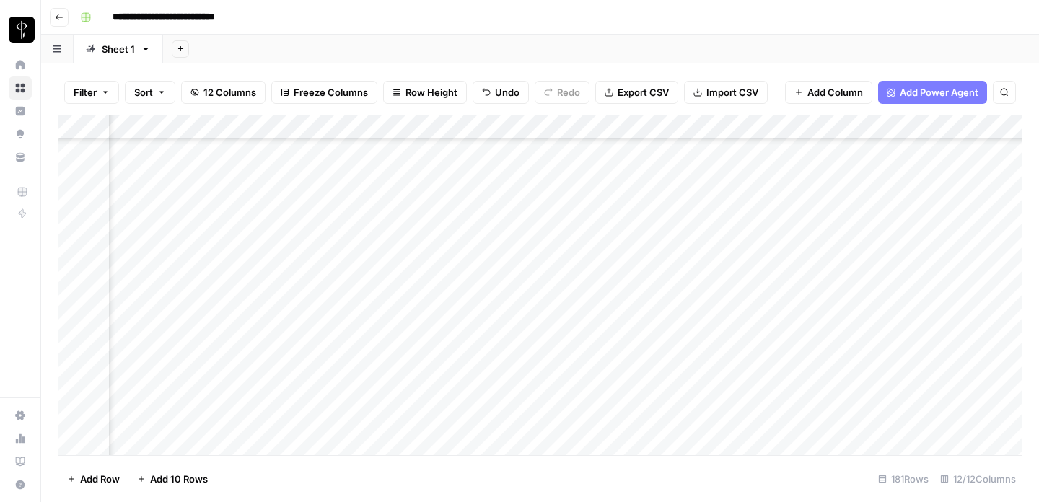
click at [823, 266] on div "Add Column" at bounding box center [539, 285] width 963 height 340
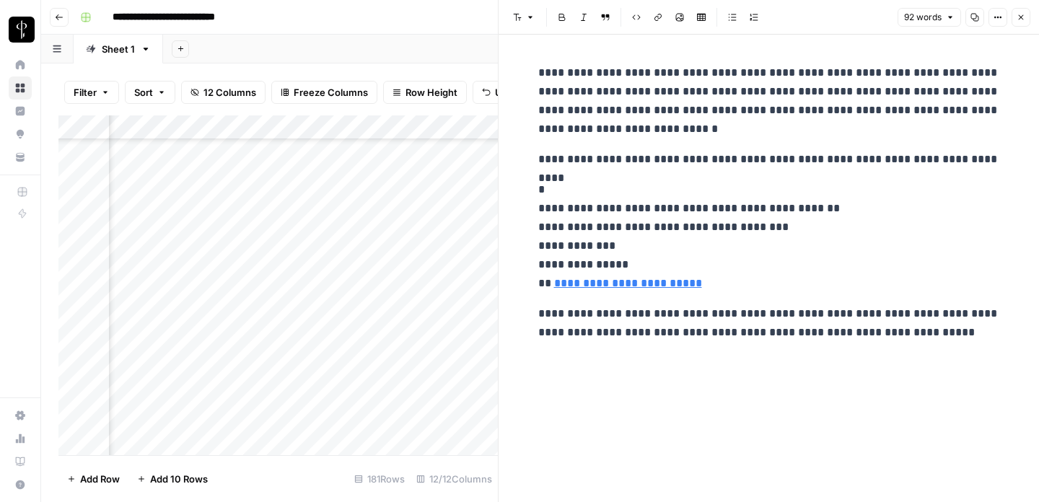
click at [1022, 17] on icon "button" at bounding box center [1021, 17] width 9 height 9
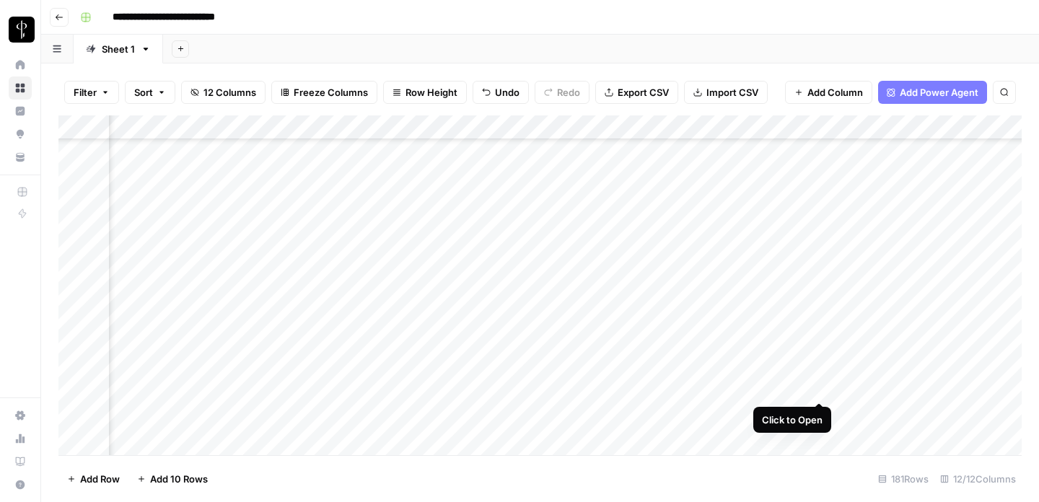
click at [819, 390] on div "Add Column" at bounding box center [539, 285] width 963 height 340
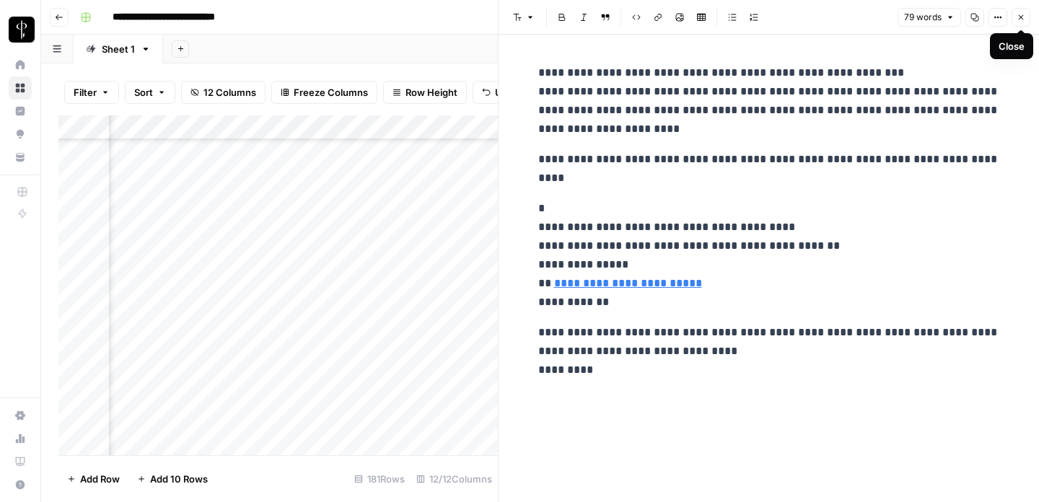
click at [1027, 19] on button "Close" at bounding box center [1021, 17] width 19 height 19
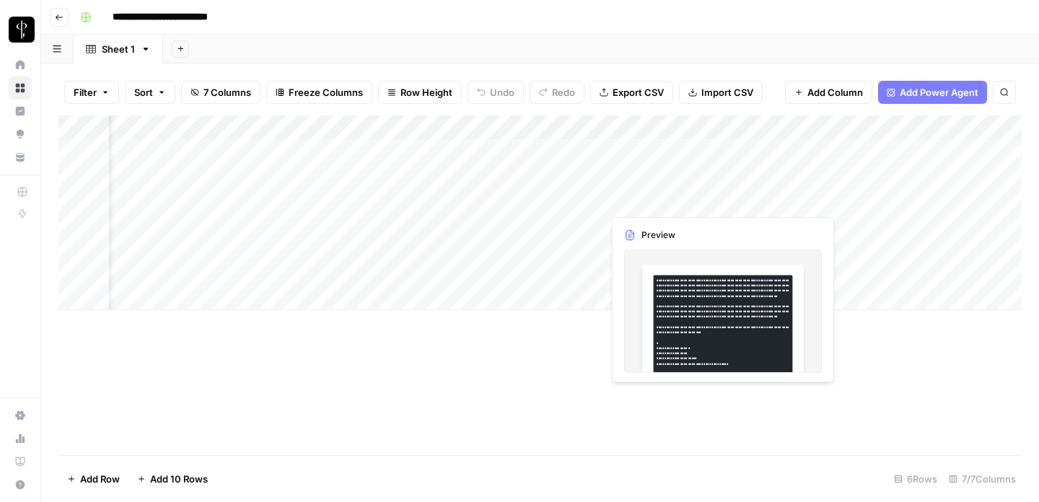
scroll to position [0, 172]
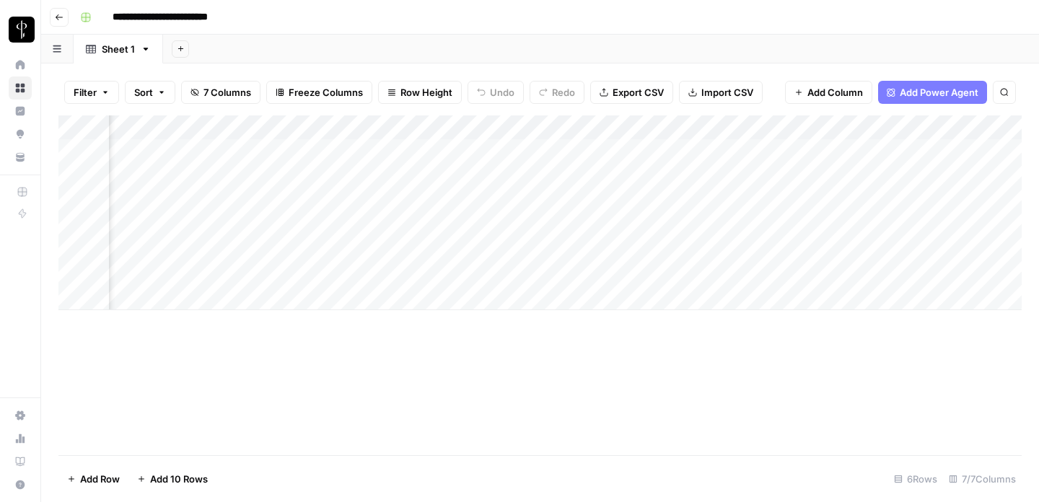
click at [418, 149] on div "Add Column" at bounding box center [539, 212] width 963 height 195
click at [416, 172] on div "Add Column" at bounding box center [539, 212] width 963 height 195
click at [412, 198] on div "Add Column" at bounding box center [539, 212] width 963 height 195
click at [416, 226] on div "Add Column" at bounding box center [539, 212] width 963 height 195
click at [414, 243] on div "Add Column" at bounding box center [539, 212] width 963 height 195
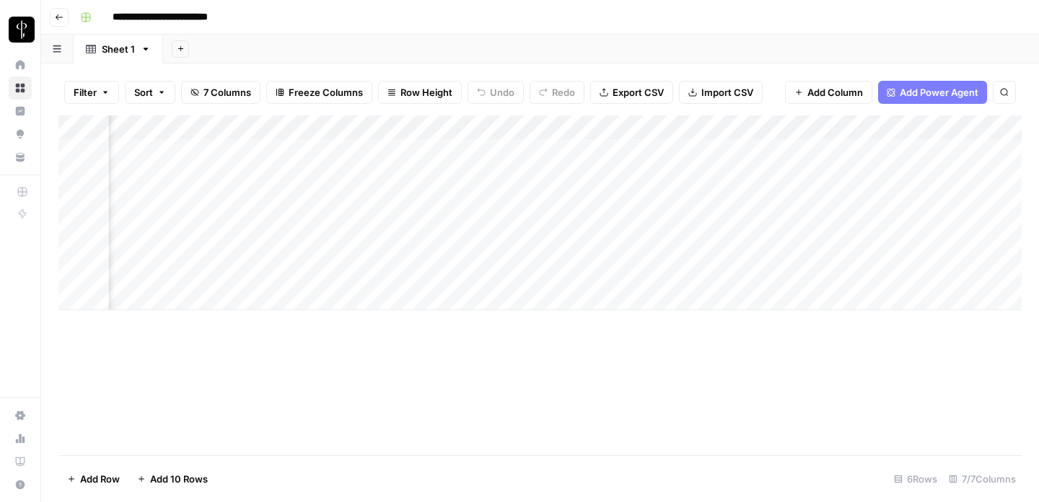
click at [415, 273] on div "Add Column" at bounding box center [539, 212] width 963 height 195
click at [565, 150] on div "Add Column" at bounding box center [539, 212] width 963 height 195
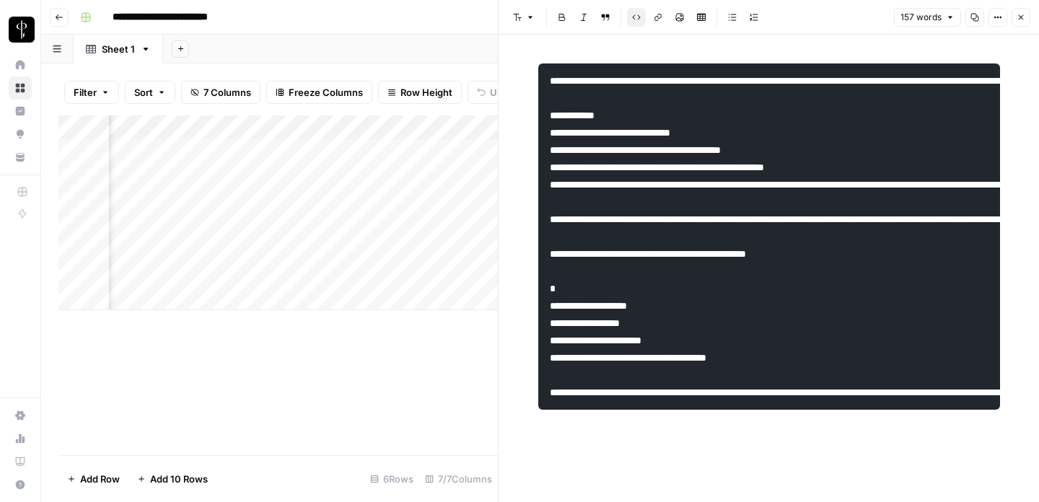
click at [1028, 14] on button "Close" at bounding box center [1021, 17] width 19 height 19
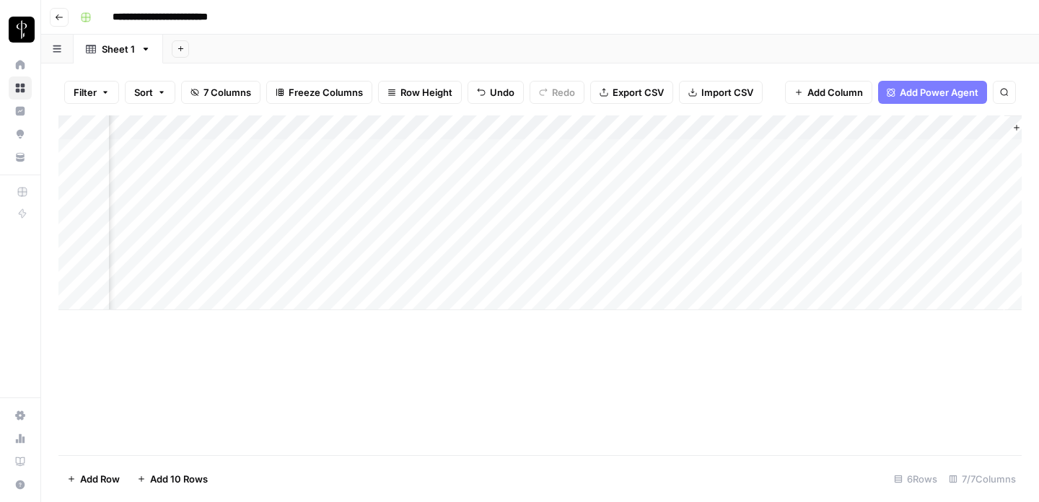
scroll to position [0, 371]
click at [771, 252] on div "Add Column" at bounding box center [539, 212] width 963 height 195
click at [771, 252] on textarea "*" at bounding box center [870, 250] width 231 height 20
type textarea "**********"
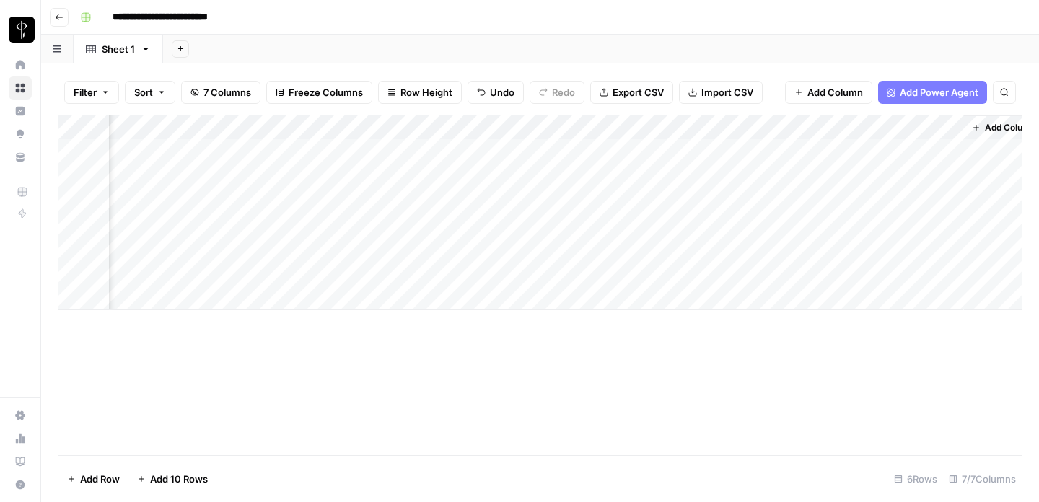
click at [810, 250] on div "Add Column" at bounding box center [539, 212] width 963 height 195
click at [805, 276] on div "Add Column" at bounding box center [539, 212] width 963 height 195
click at [782, 225] on div "Add Column" at bounding box center [539, 212] width 963 height 195
click at [221, 226] on div "Add Column" at bounding box center [539, 212] width 963 height 195
click at [795, 257] on div "Add Column" at bounding box center [539, 212] width 963 height 195
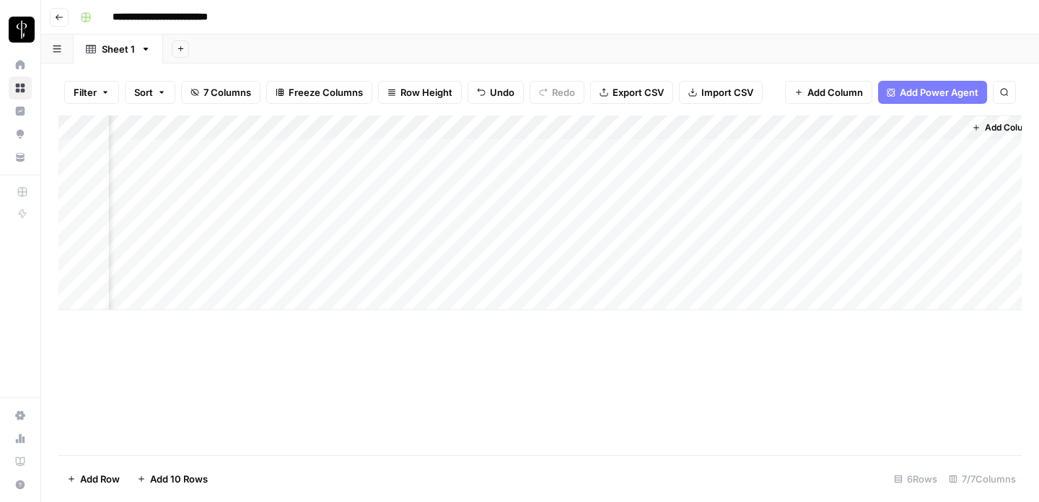
click at [779, 226] on div "Add Column" at bounding box center [539, 212] width 963 height 195
click at [777, 196] on div "Add Column" at bounding box center [539, 212] width 963 height 195
click at [216, 201] on div "Add Column" at bounding box center [539, 212] width 963 height 195
click at [798, 224] on div "Add Column" at bounding box center [539, 212] width 963 height 195
click at [790, 212] on div "Add Column" at bounding box center [539, 212] width 963 height 195
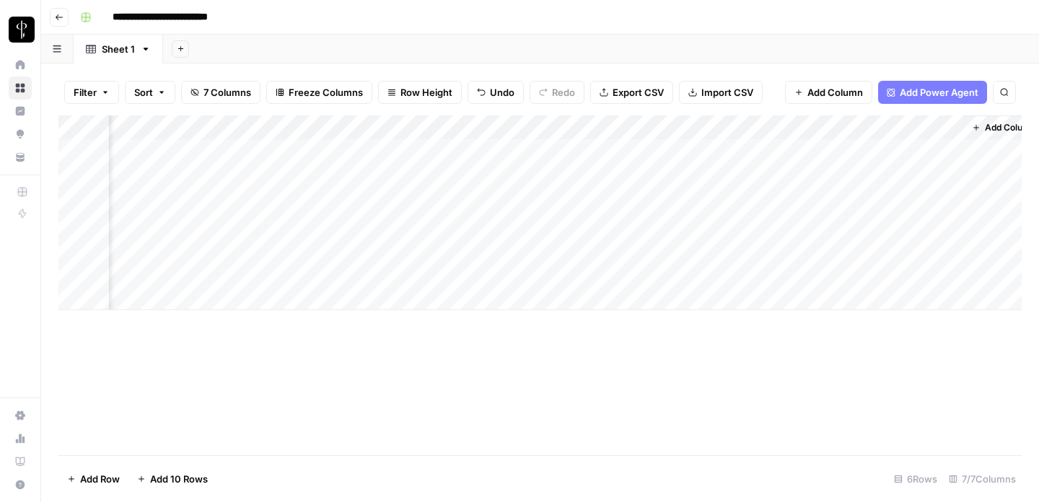
click at [782, 172] on div "Add Column" at bounding box center [539, 212] width 963 height 195
click at [779, 143] on div "Add Column" at bounding box center [539, 212] width 963 height 195
click at [824, 158] on div "Add Column" at bounding box center [539, 212] width 963 height 195
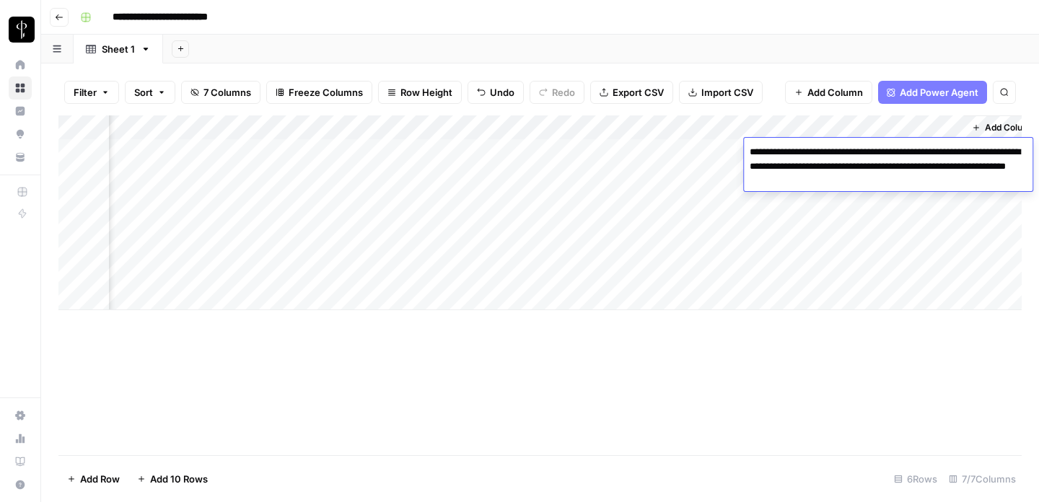
type textarea "**********"
